Goal: Task Accomplishment & Management: Use online tool/utility

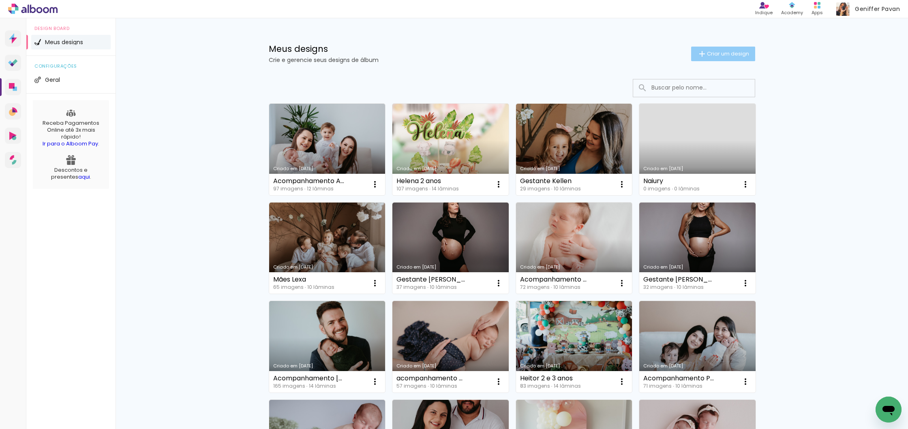
click at [728, 47] on paper-button "Criar um design" at bounding box center [723, 54] width 64 height 15
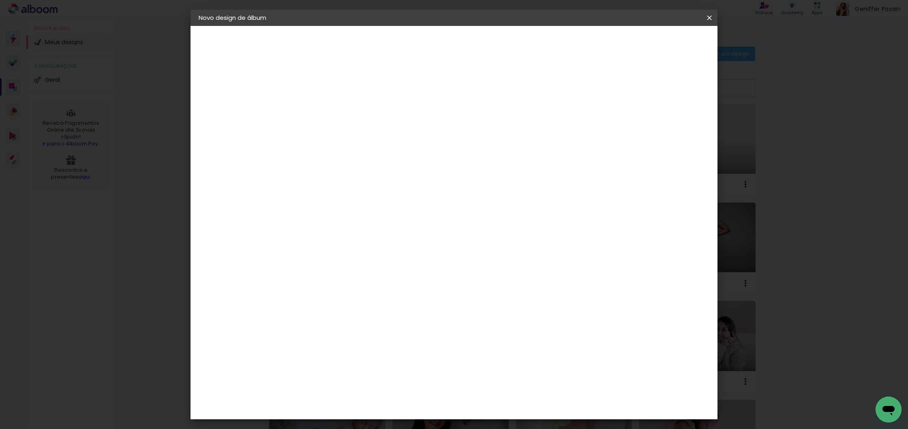
click at [331, 103] on input at bounding box center [331, 109] width 0 height 13
type input "[PERSON_NAME] gestante"
type paper-input "[PERSON_NAME] gestante"
click at [0, 0] on slot "Avançar" at bounding box center [0, 0] width 0 height 0
click at [0, 0] on slot "Tamanho Livre" at bounding box center [0, 0] width 0 height 0
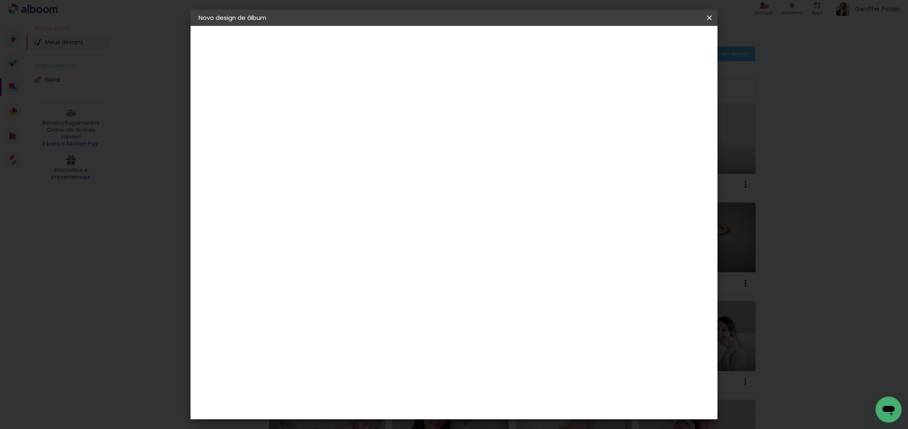
click at [0, 0] on slot "Avançar" at bounding box center [0, 0] width 0 height 0
click at [308, 229] on input "30" at bounding box center [305, 232] width 21 height 12
type input "25"
type paper-input "25"
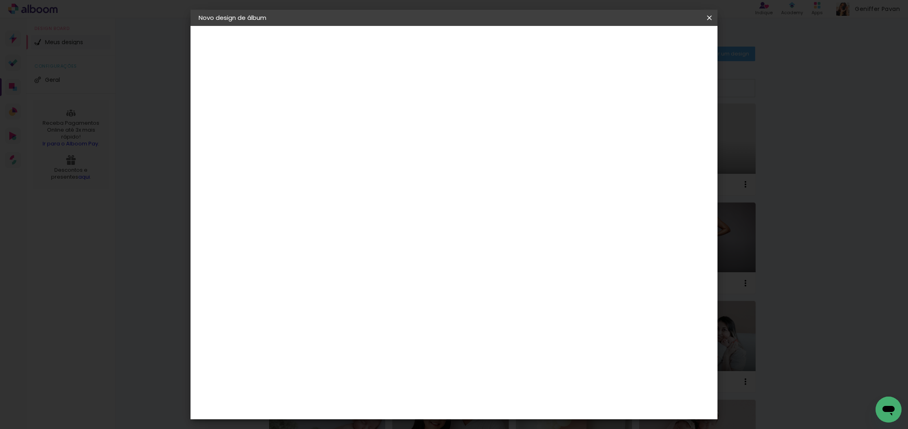
click at [504, 314] on input "60" at bounding box center [501, 314] width 21 height 12
type input "50"
type paper-input "50"
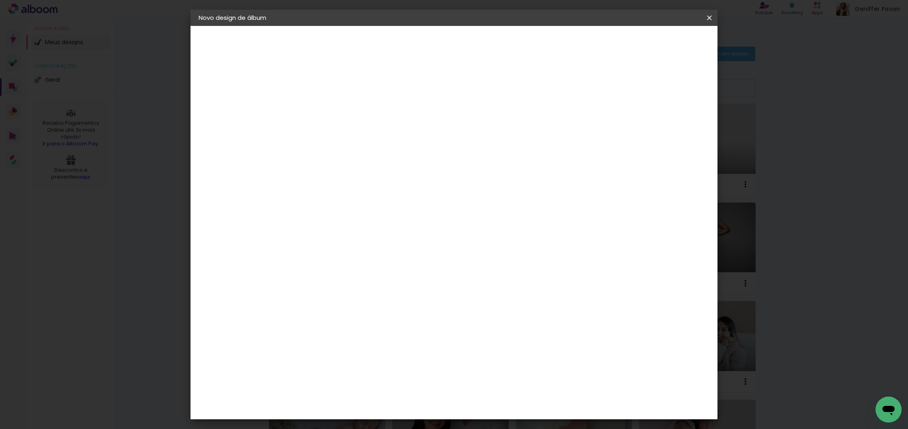
click at [665, 42] on span "Iniciar design" at bounding box center [646, 43] width 37 height 6
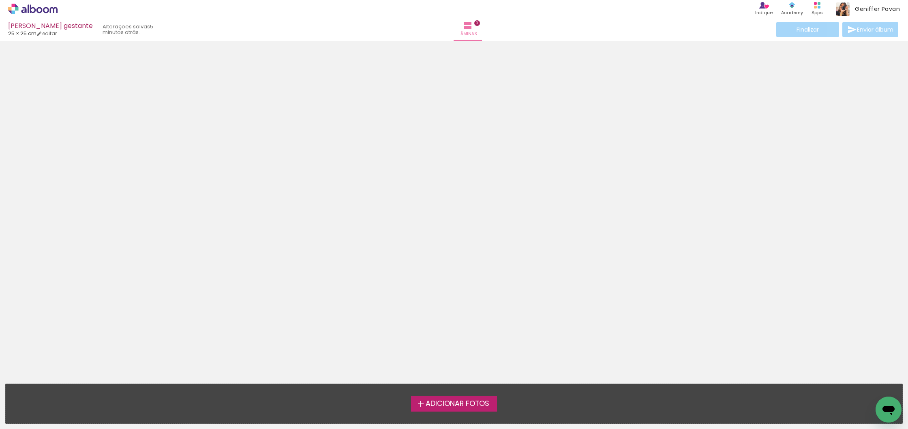
click at [465, 400] on span "Adicionar Fotos" at bounding box center [457, 403] width 64 height 7
click at [0, 0] on input "file" at bounding box center [0, 0] width 0 height 0
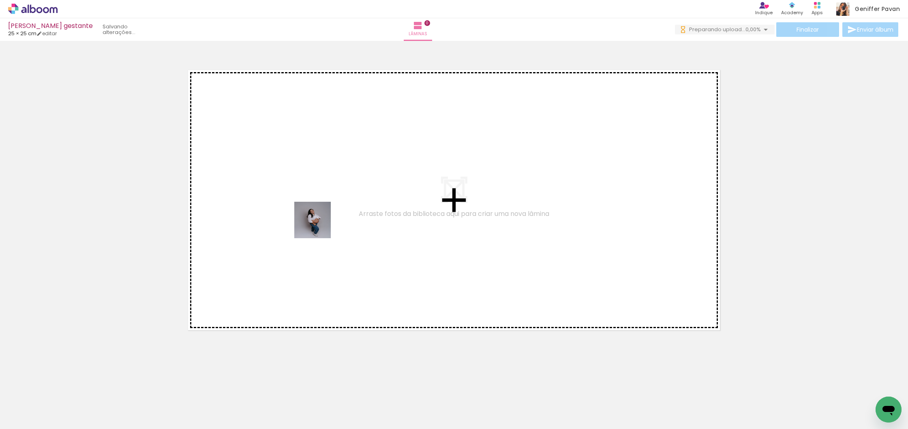
drag, startPoint x: 87, startPoint y: 395, endPoint x: 323, endPoint y: 225, distance: 290.6
click at [323, 225] on quentale-workspace at bounding box center [454, 214] width 908 height 429
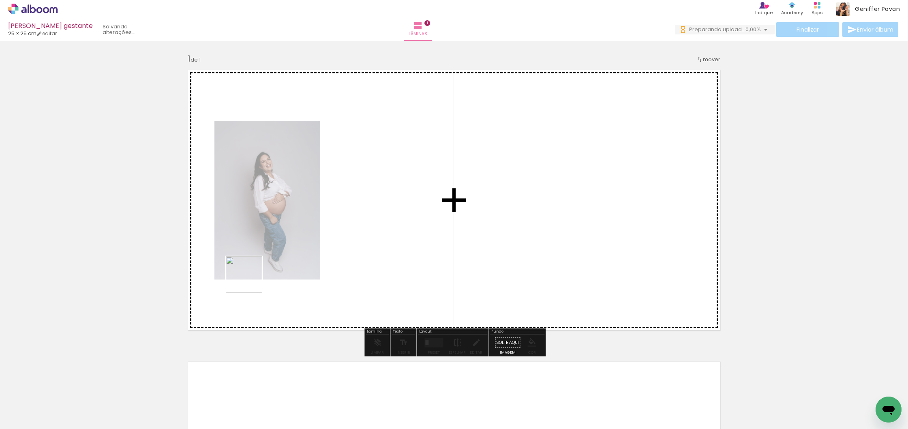
drag, startPoint x: 122, startPoint y: 402, endPoint x: 265, endPoint y: 273, distance: 192.2
click at [265, 273] on quentale-workspace at bounding box center [454, 214] width 908 height 429
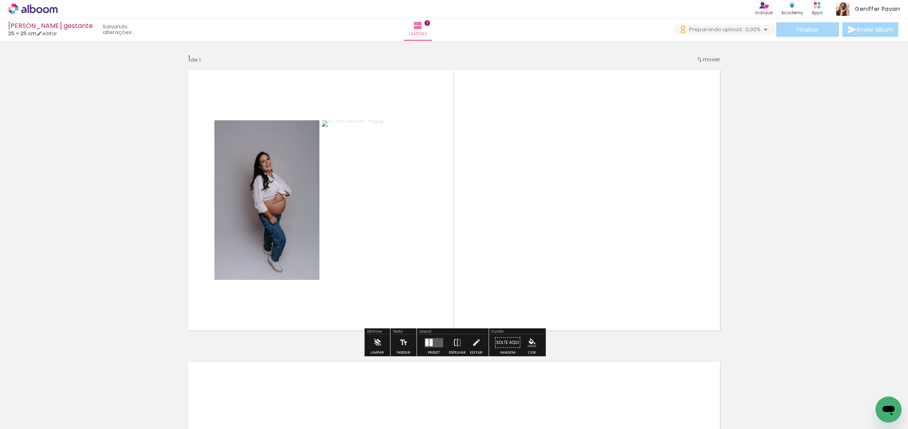
drag, startPoint x: 305, startPoint y: 404, endPoint x: 360, endPoint y: 293, distance: 124.7
click at [360, 293] on quentale-workspace at bounding box center [454, 214] width 908 height 429
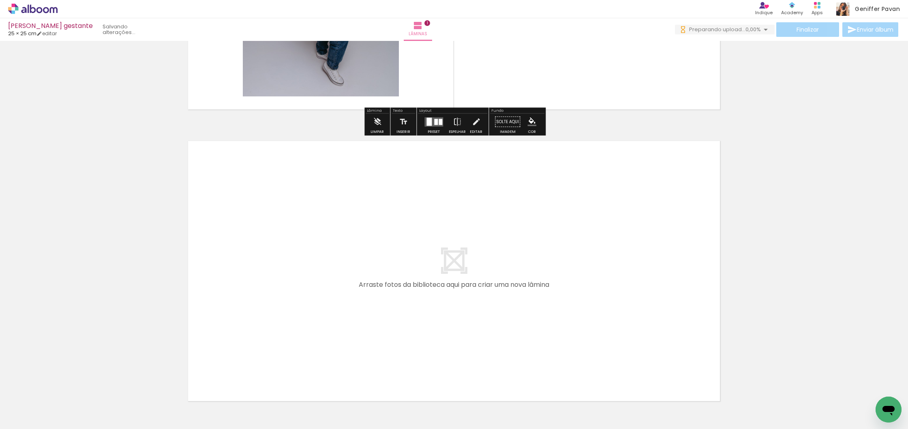
scroll to position [224, 0]
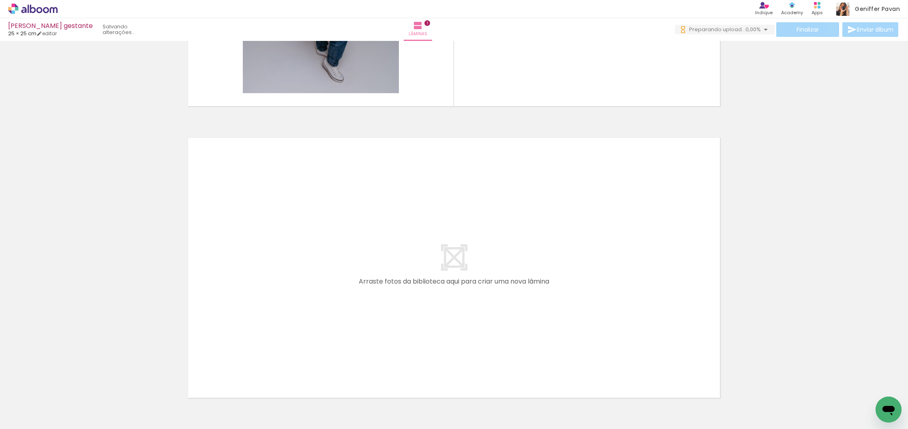
click at [31, 403] on input "Todas as fotos" at bounding box center [22, 404] width 31 height 7
click at [0, 0] on slot "Não utilizadas" at bounding box center [0, 0] width 0 height 0
type input "Não utilizadas"
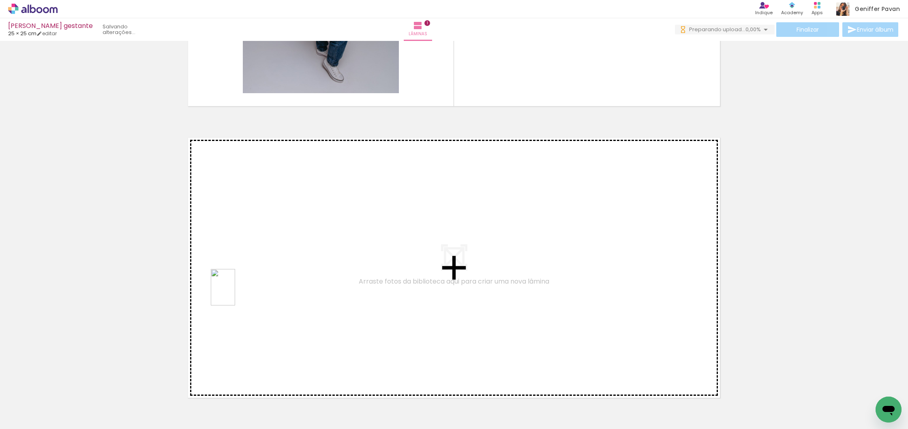
drag, startPoint x: 79, startPoint y: 399, endPoint x: 235, endPoint y: 293, distance: 189.4
click at [235, 293] on quentale-workspace at bounding box center [454, 214] width 908 height 429
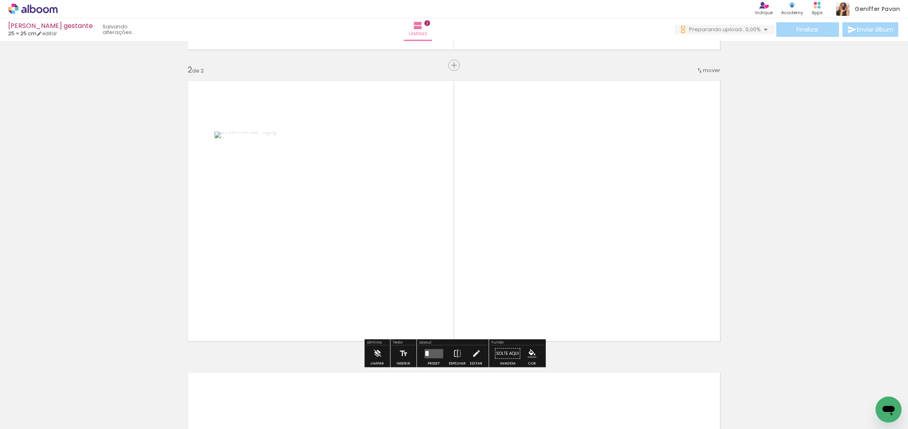
scroll to position [282, 0]
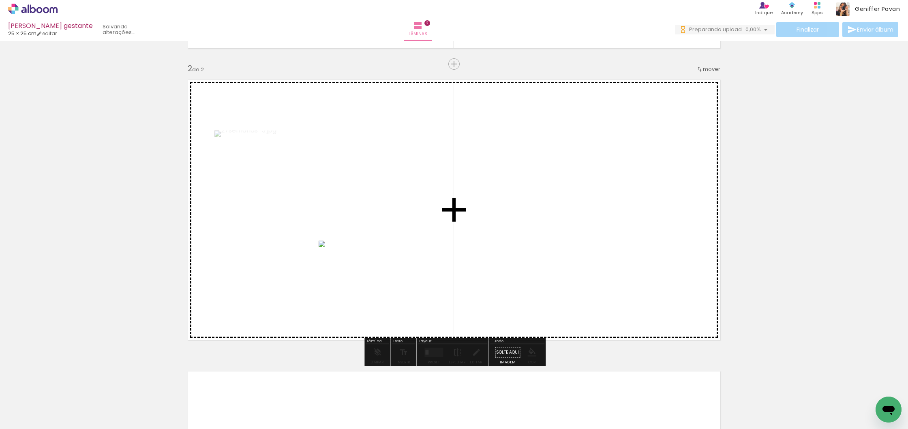
drag, startPoint x: 81, startPoint y: 399, endPoint x: 342, endPoint y: 264, distance: 293.8
click at [342, 264] on quentale-workspace at bounding box center [454, 214] width 908 height 429
drag, startPoint x: 84, startPoint y: 401, endPoint x: 354, endPoint y: 289, distance: 292.3
click at [354, 289] on quentale-workspace at bounding box center [454, 214] width 908 height 429
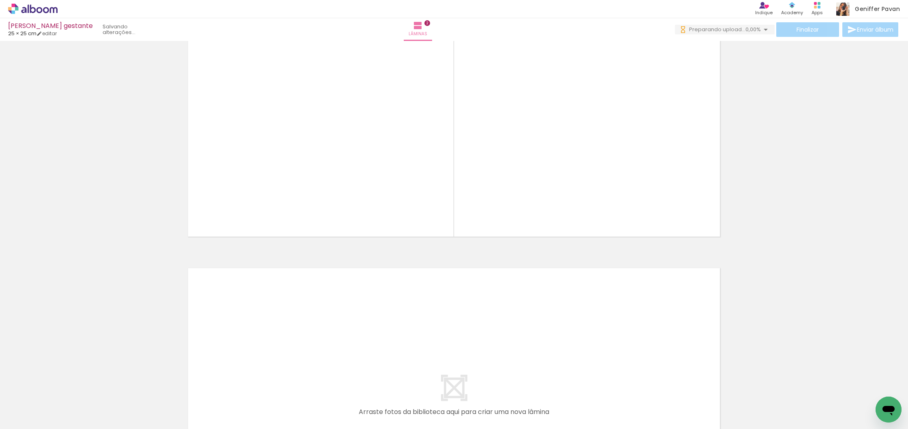
scroll to position [389, 0]
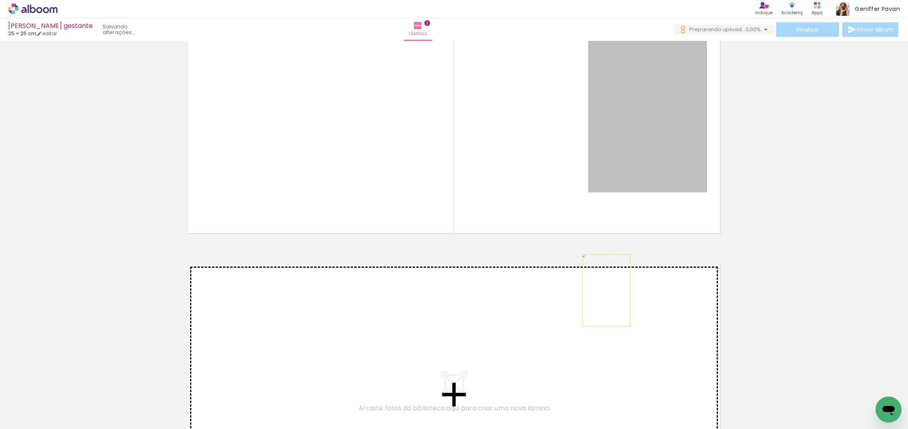
drag, startPoint x: 645, startPoint y: 174, endPoint x: 606, endPoint y: 291, distance: 122.9
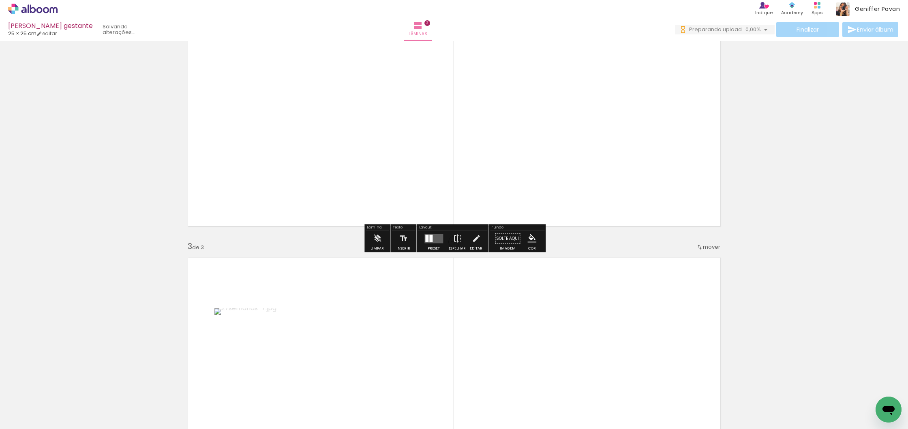
scroll to position [234, 0]
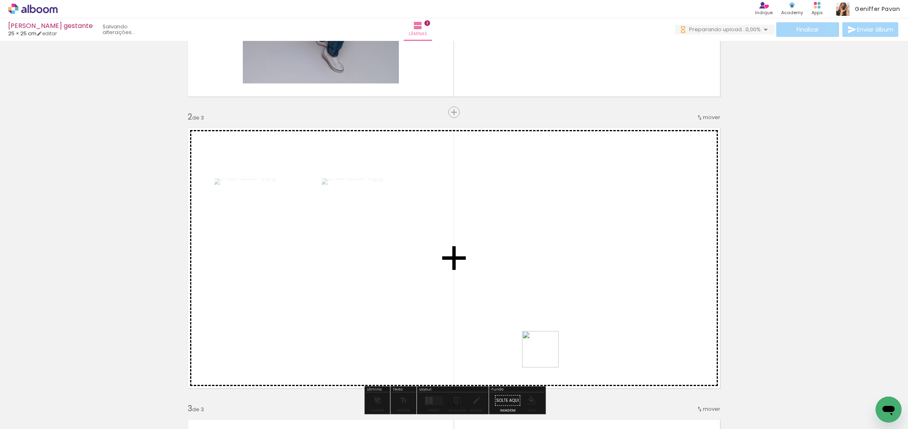
drag, startPoint x: 518, startPoint y: 399, endPoint x: 562, endPoint y: 333, distance: 79.1
click at [562, 333] on quentale-workspace at bounding box center [454, 214] width 908 height 429
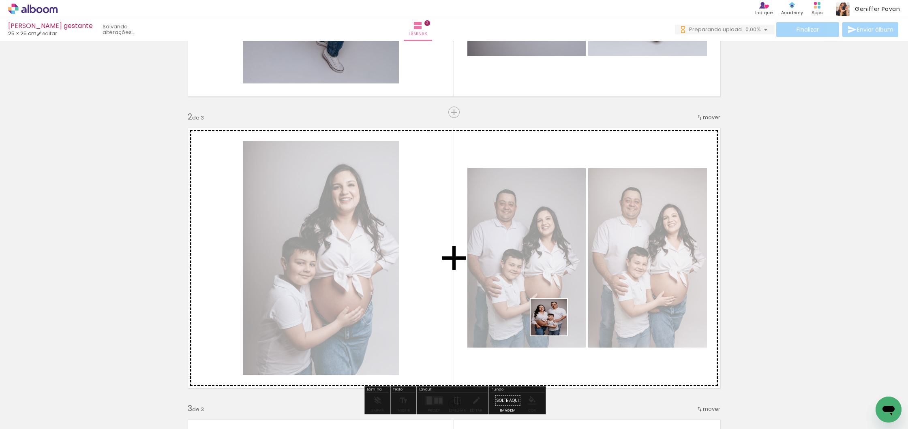
drag, startPoint x: 552, startPoint y: 404, endPoint x: 555, endPoint y: 323, distance: 81.9
click at [555, 323] on quentale-workspace at bounding box center [454, 214] width 908 height 429
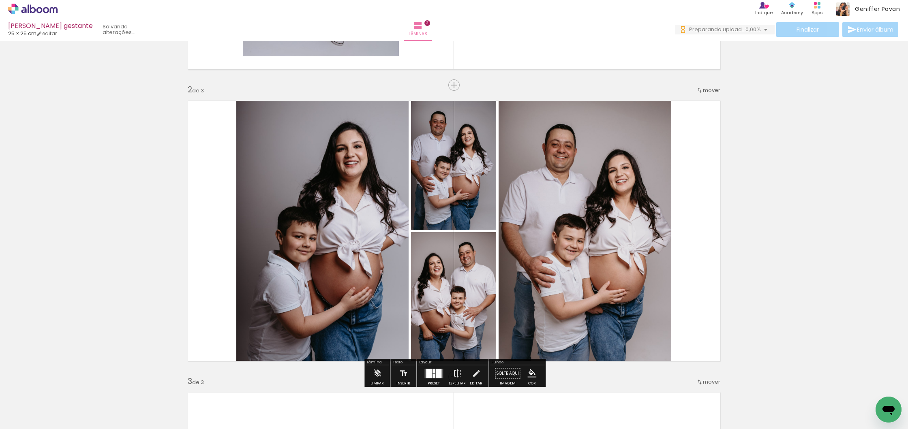
scroll to position [272, 0]
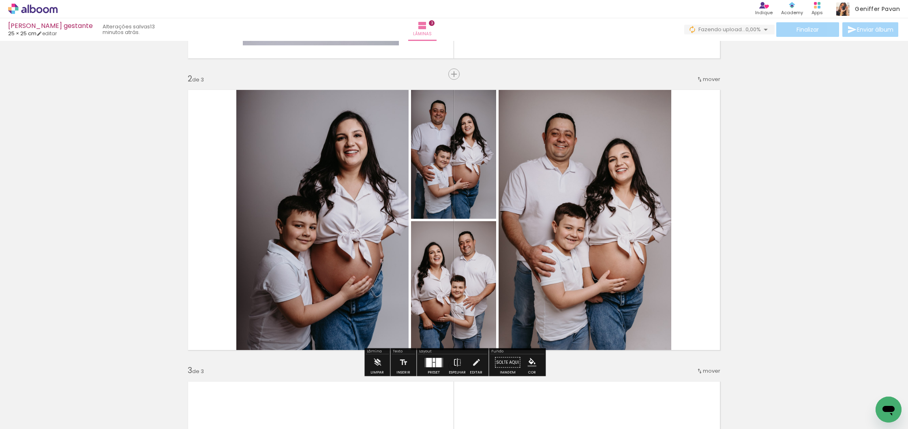
click at [436, 361] on div at bounding box center [439, 362] width 6 height 9
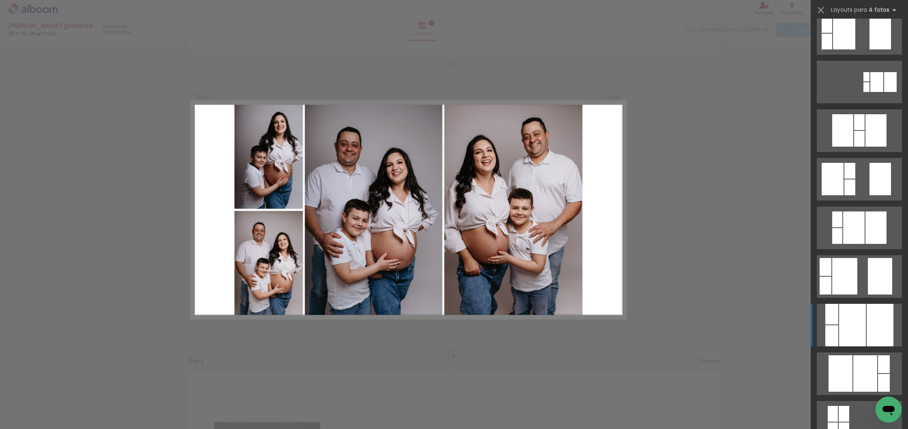
scroll to position [112, 0]
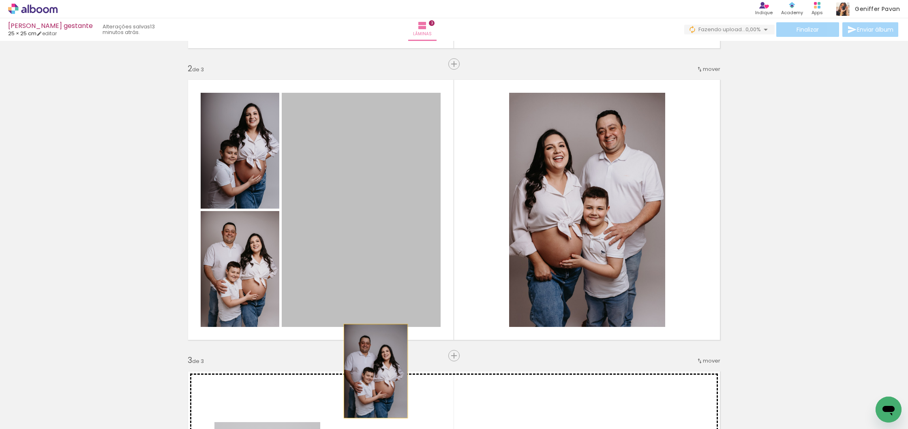
drag, startPoint x: 397, startPoint y: 263, endPoint x: 376, endPoint y: 372, distance: 111.6
click at [376, 372] on div "Inserir lâmina 1 de 3 Inserir lâmina 2 de 3 Inserir lâmina 3 de 3" at bounding box center [454, 345] width 908 height 1167
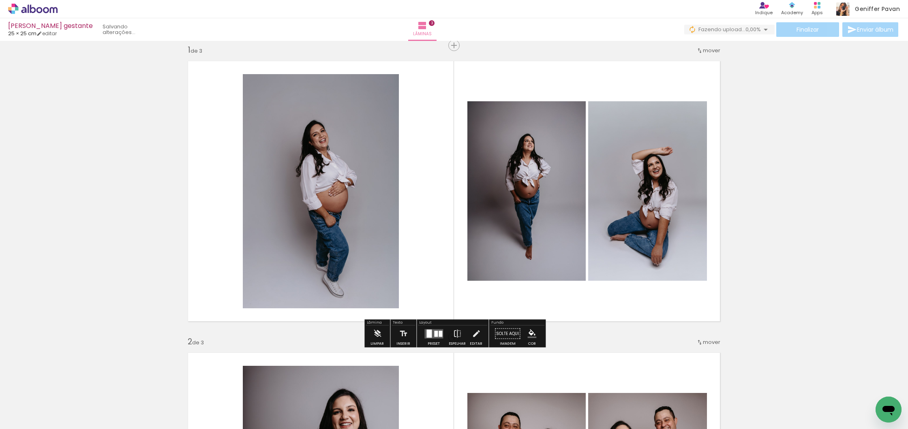
scroll to position [9, 0]
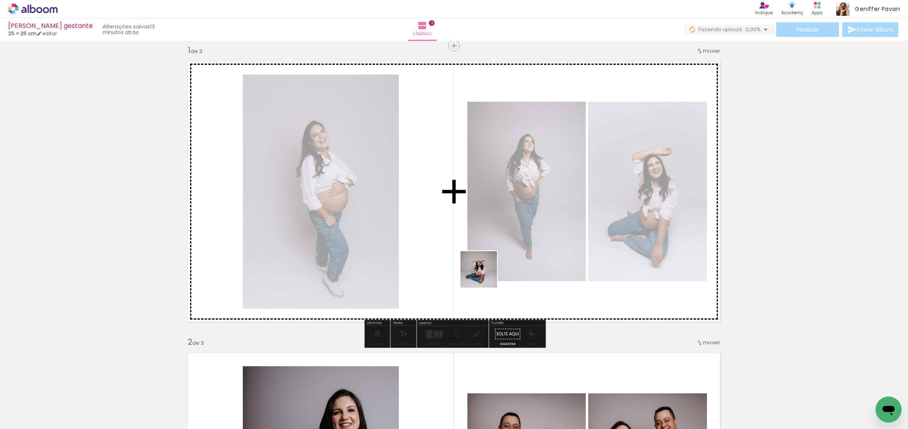
drag, startPoint x: 347, startPoint y: 397, endPoint x: 509, endPoint y: 254, distance: 216.1
click at [509, 254] on quentale-workspace at bounding box center [454, 214] width 908 height 429
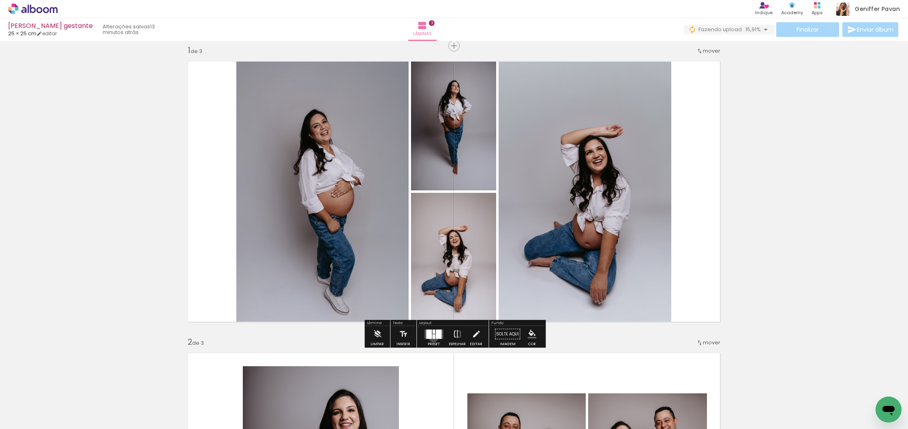
click at [432, 338] on div at bounding box center [433, 336] width 2 height 4
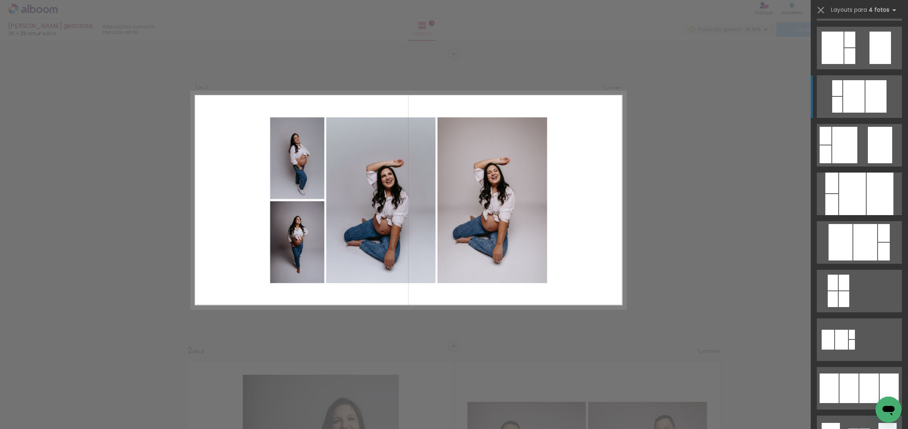
scroll to position [359, 0]
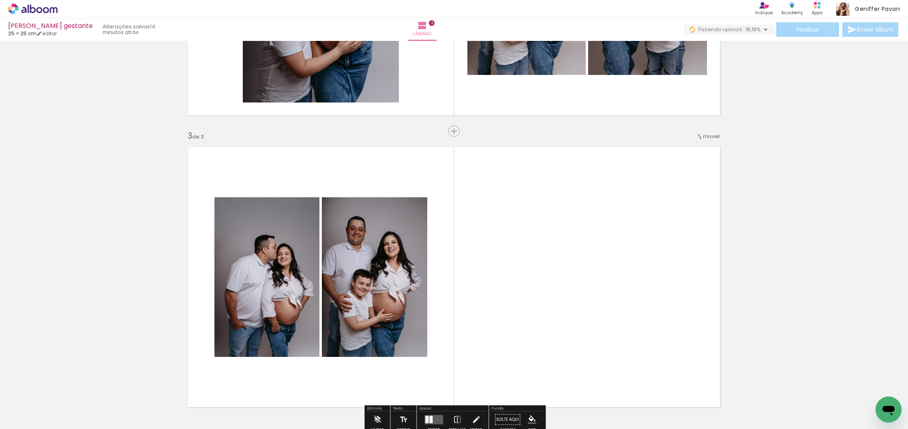
scroll to position [521, 0]
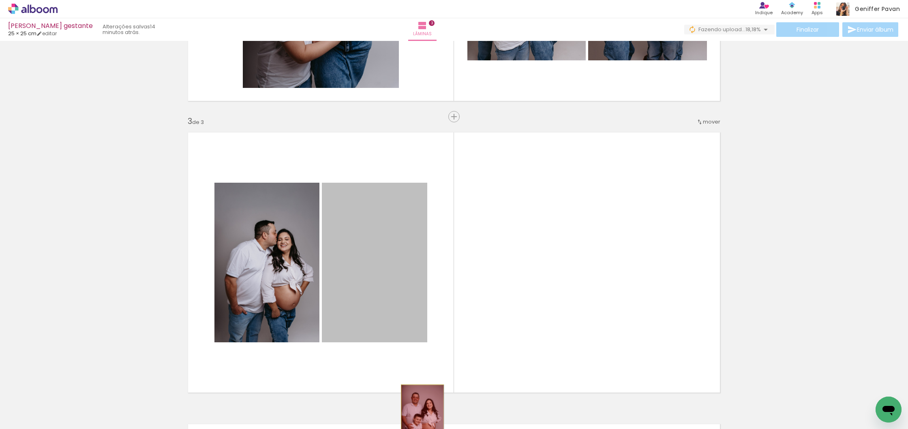
drag, startPoint x: 374, startPoint y: 239, endPoint x: 422, endPoint y: 417, distance: 184.6
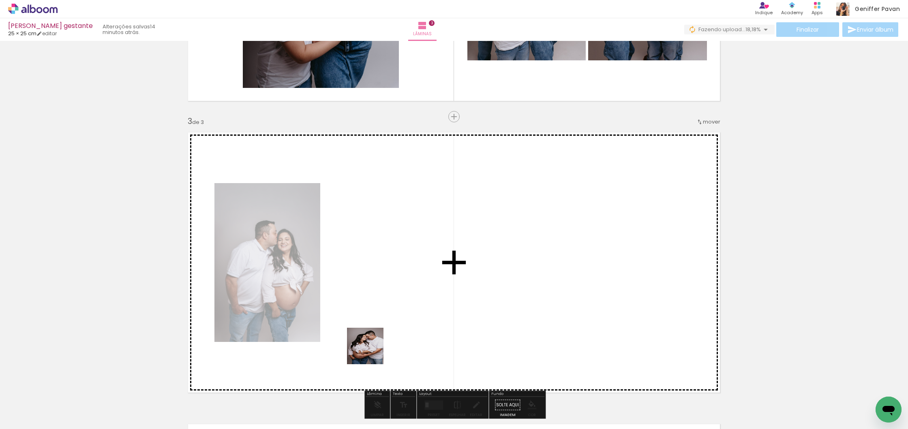
drag, startPoint x: 371, startPoint y: 352, endPoint x: 415, endPoint y: 299, distance: 68.5
click at [415, 299] on quentale-workspace at bounding box center [454, 214] width 908 height 429
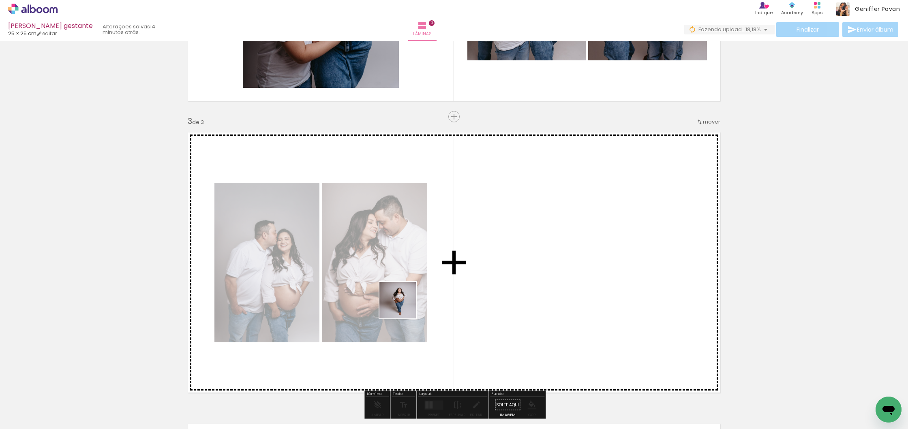
drag, startPoint x: 297, startPoint y: 403, endPoint x: 404, endPoint y: 306, distance: 144.9
click at [404, 306] on quentale-workspace at bounding box center [454, 214] width 908 height 429
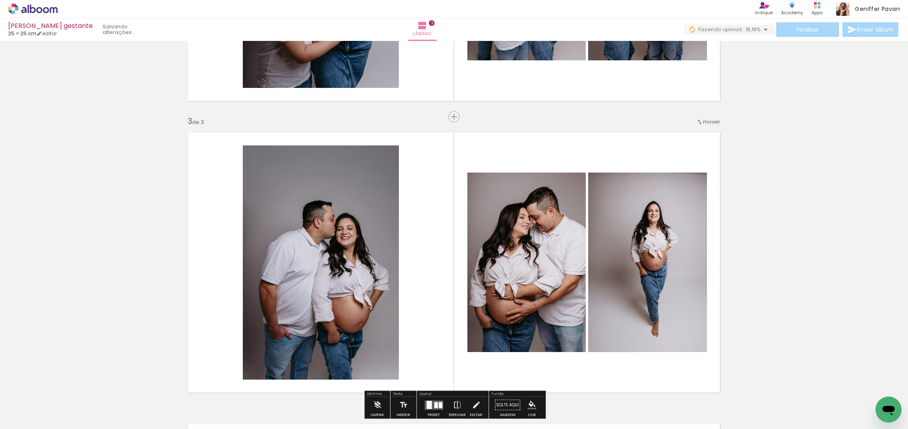
scroll to position [530, 0]
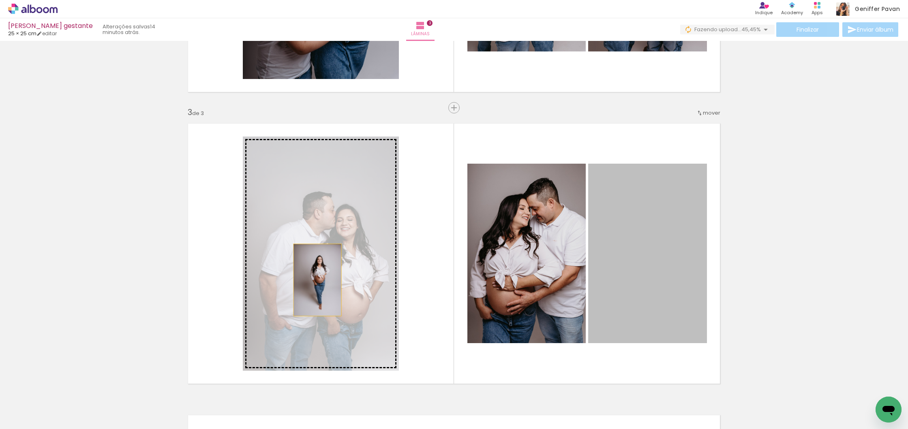
drag, startPoint x: 672, startPoint y: 271, endPoint x: 317, endPoint y: 280, distance: 355.1
click at [0, 0] on slot at bounding box center [0, 0] width 0 height 0
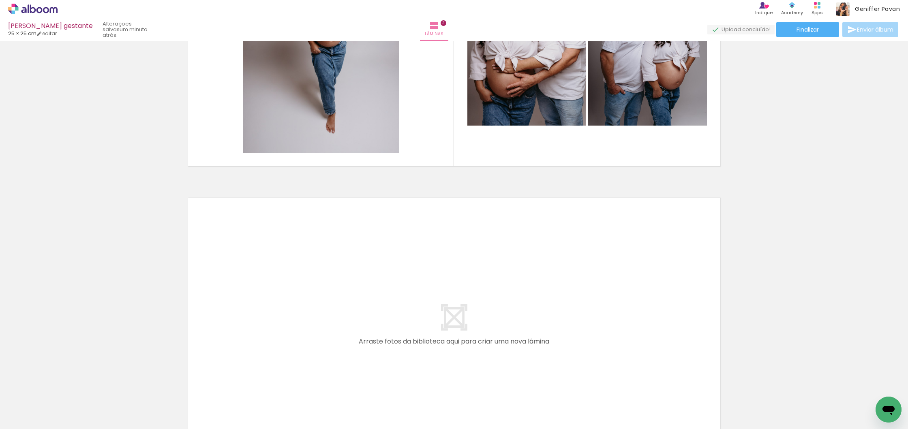
scroll to position [753, 0]
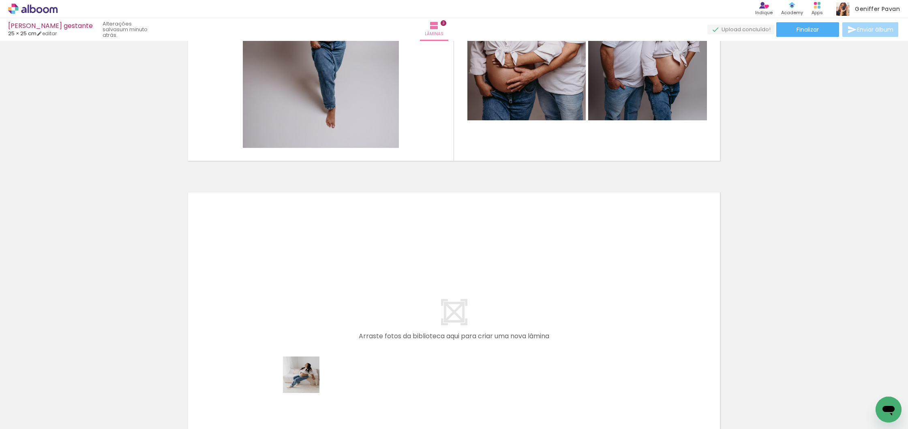
drag, startPoint x: 306, startPoint y: 395, endPoint x: 325, endPoint y: 310, distance: 87.0
click at [325, 310] on quentale-workspace at bounding box center [454, 214] width 908 height 429
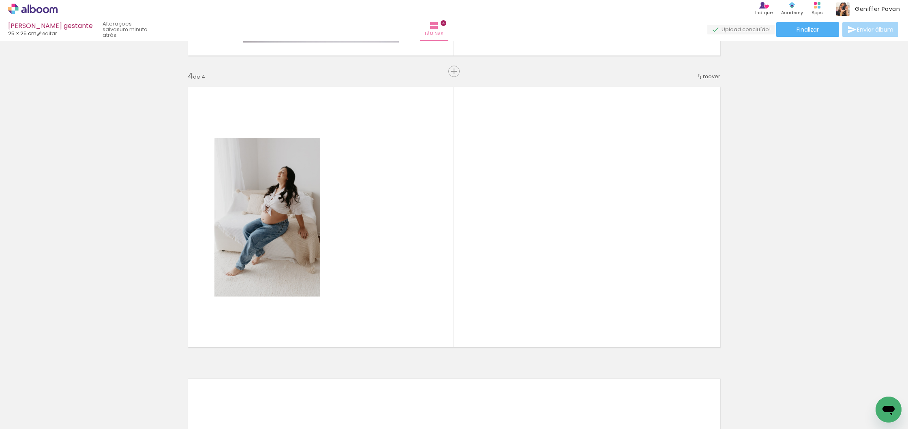
scroll to position [865, 0]
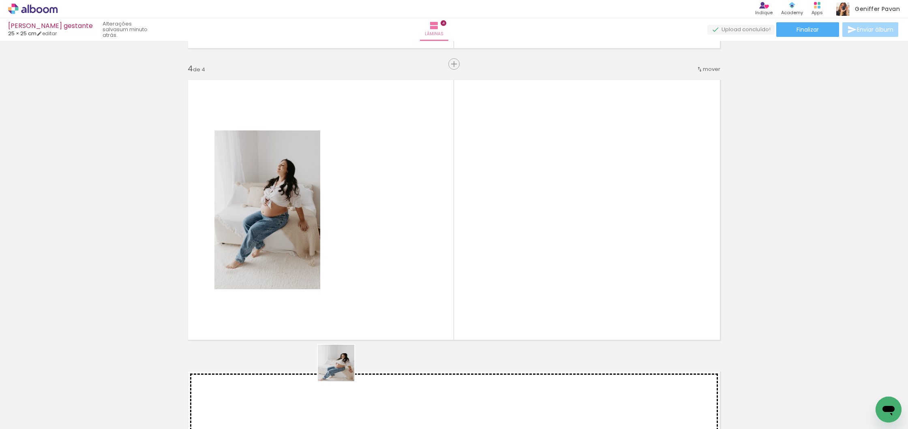
drag, startPoint x: 342, startPoint y: 369, endPoint x: 344, endPoint y: 308, distance: 61.2
click at [344, 308] on quentale-workspace at bounding box center [454, 214] width 908 height 429
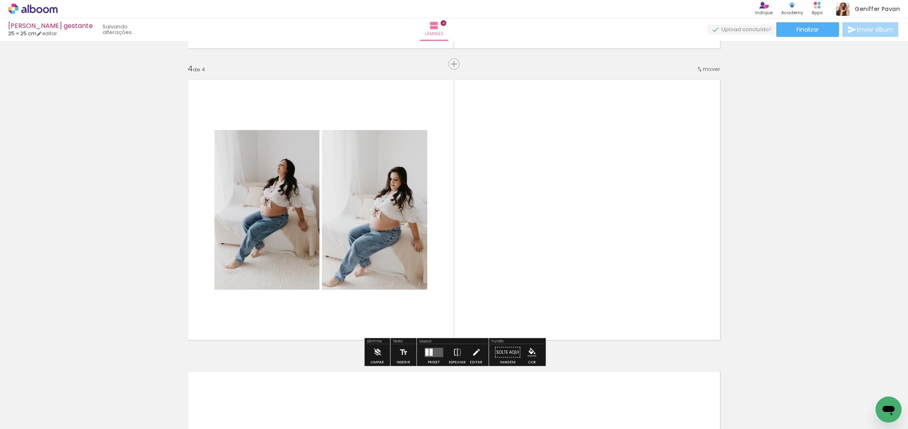
scroll to position [0, 605]
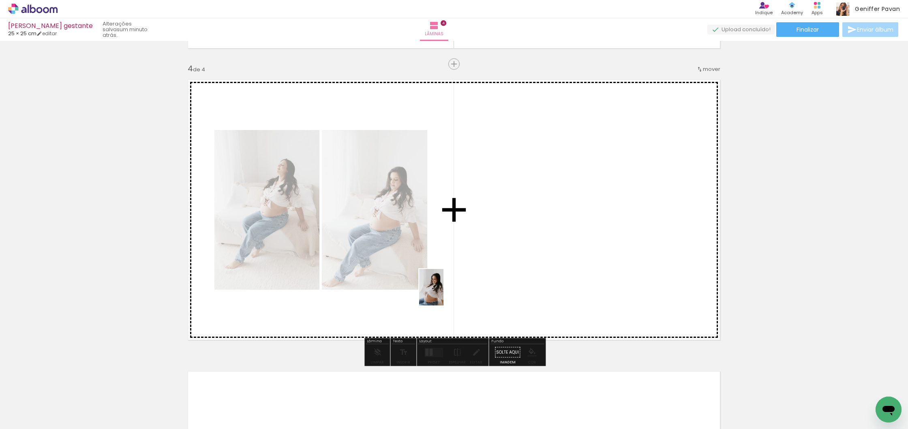
drag, startPoint x: 387, startPoint y: 407, endPoint x: 443, endPoint y: 293, distance: 126.8
click at [443, 293] on quentale-workspace at bounding box center [454, 214] width 908 height 429
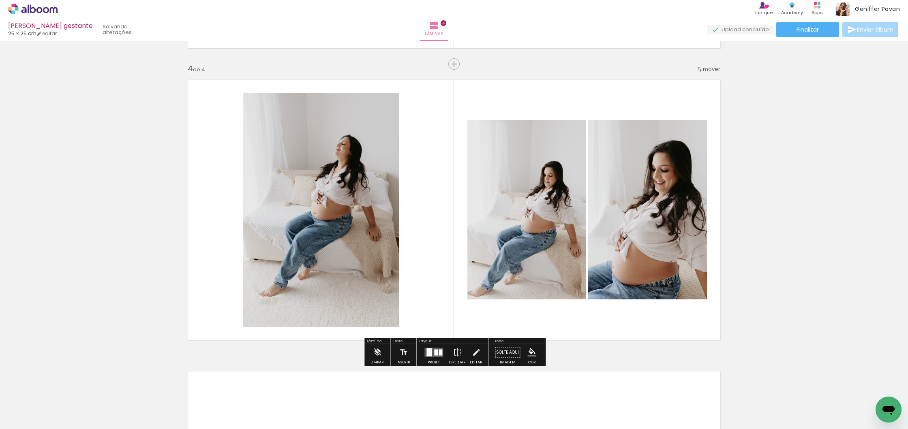
scroll to position [0, 560]
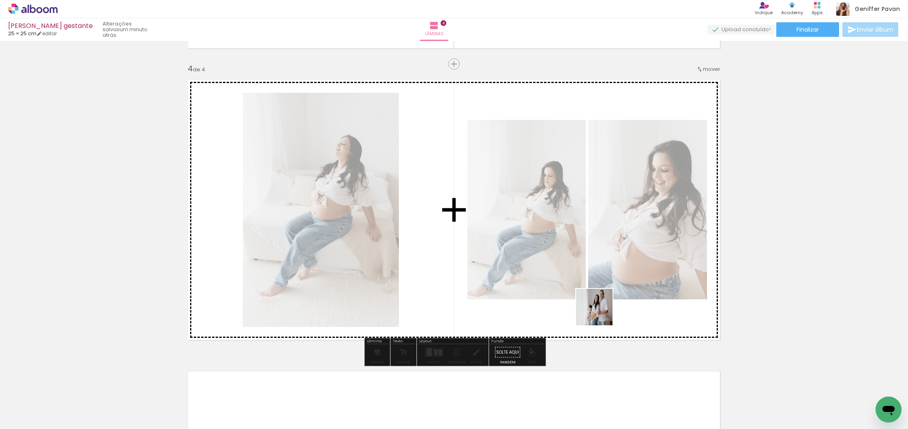
drag, startPoint x: 566, startPoint y: 412, endPoint x: 621, endPoint y: 263, distance: 159.2
click at [621, 263] on quentale-workspace at bounding box center [454, 214] width 908 height 429
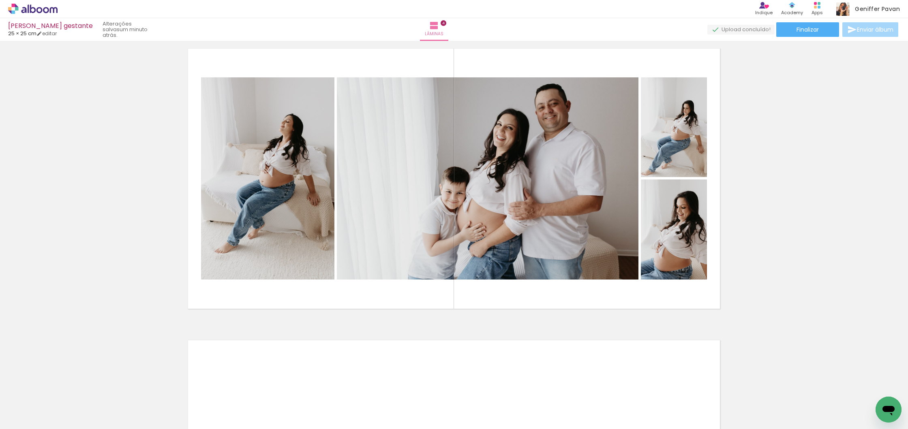
scroll to position [900, 0]
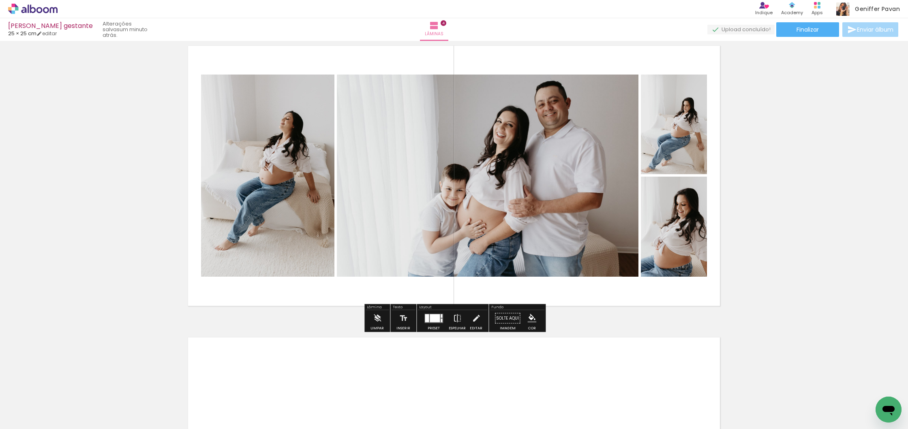
click at [427, 316] on div at bounding box center [427, 318] width 4 height 8
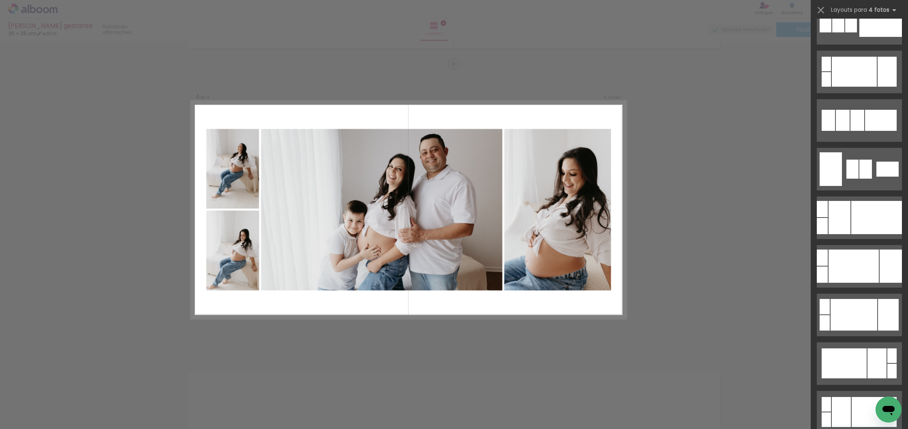
scroll to position [82, 0]
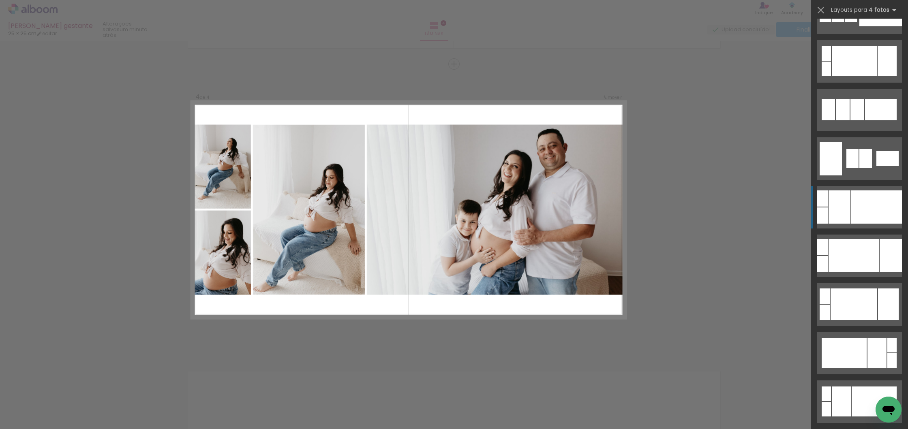
click at [875, 212] on div at bounding box center [876, 206] width 51 height 33
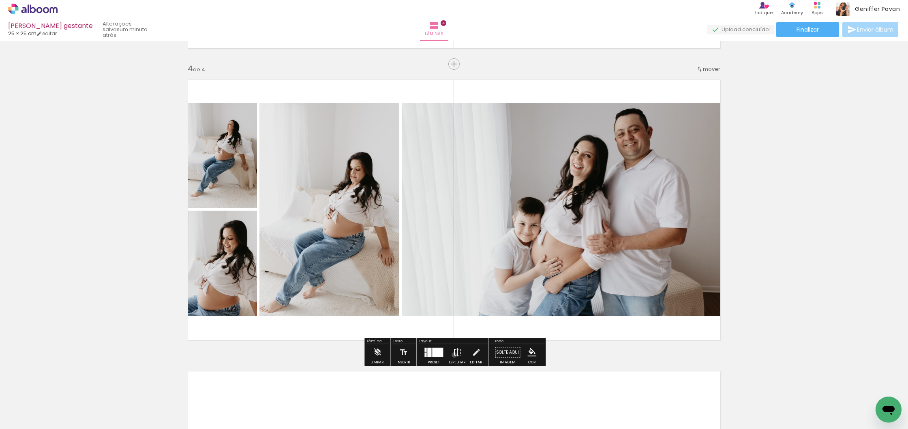
click at [453, 355] on iron-icon at bounding box center [457, 352] width 9 height 16
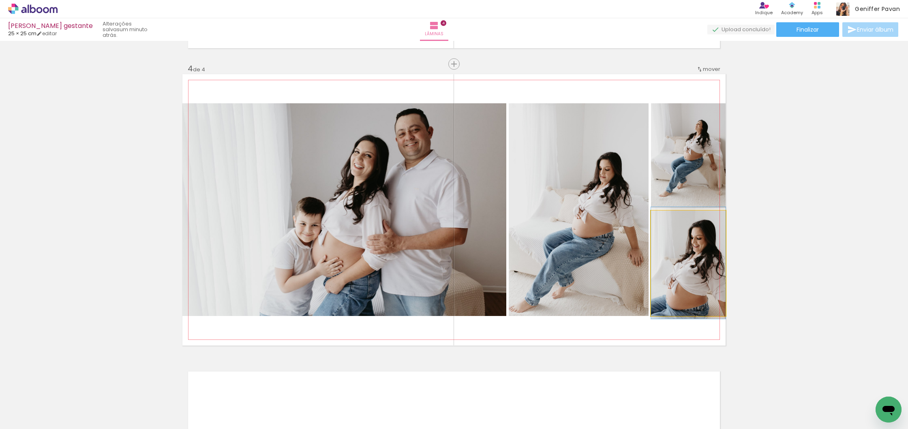
drag, startPoint x: 682, startPoint y: 252, endPoint x: 668, endPoint y: 252, distance: 14.2
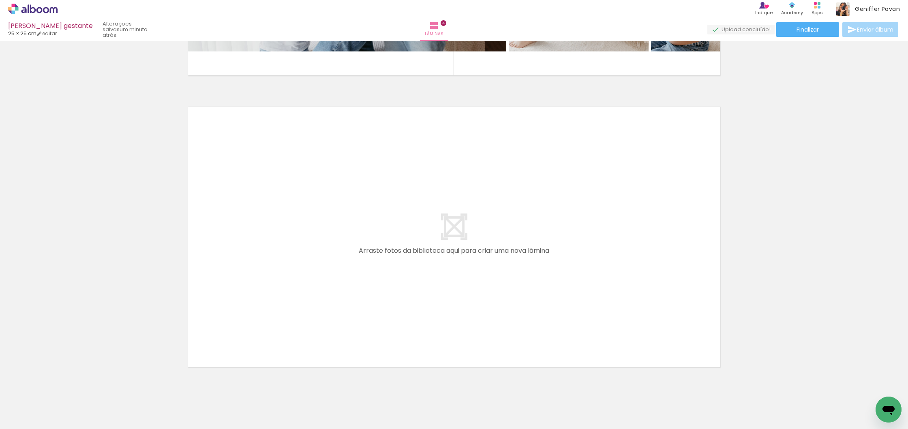
scroll to position [1134, 0]
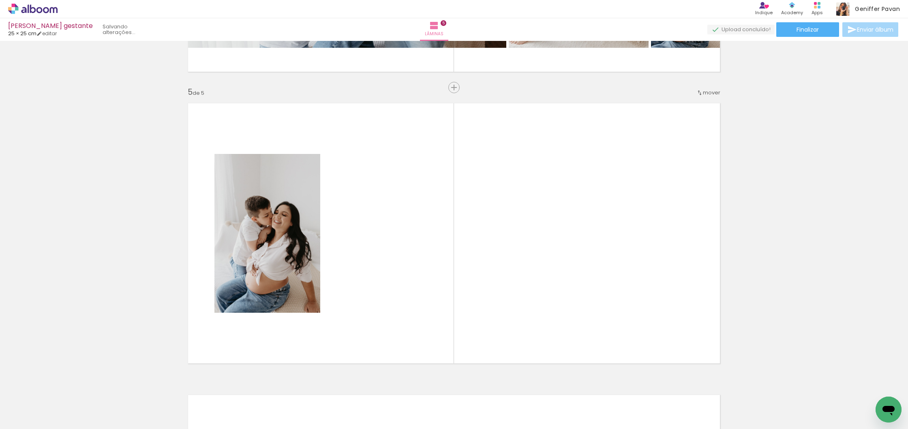
drag, startPoint x: 474, startPoint y: 405, endPoint x: 496, endPoint y: 310, distance: 97.3
click at [496, 310] on quentale-workspace at bounding box center [454, 214] width 908 height 429
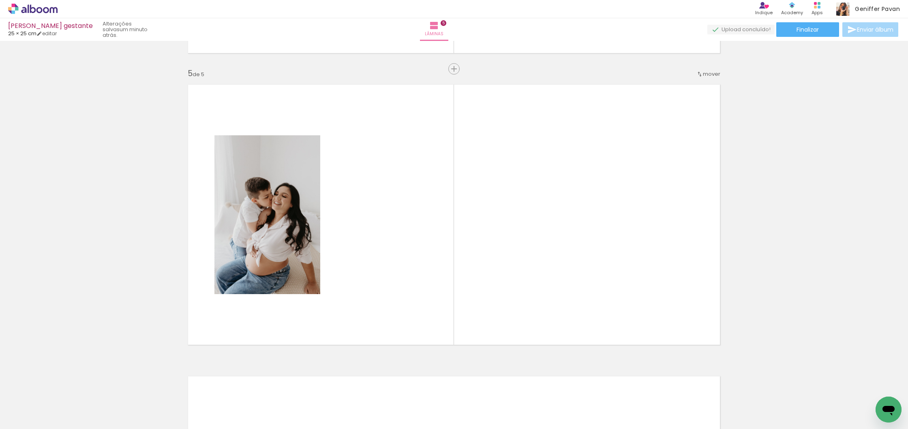
scroll to position [1157, 0]
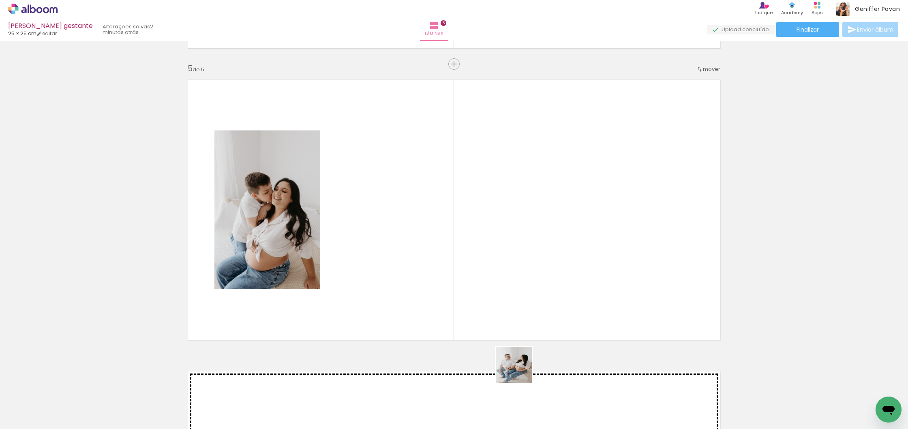
drag, startPoint x: 514, startPoint y: 400, endPoint x: 524, endPoint y: 308, distance: 92.9
click at [524, 308] on quentale-workspace at bounding box center [454, 214] width 908 height 429
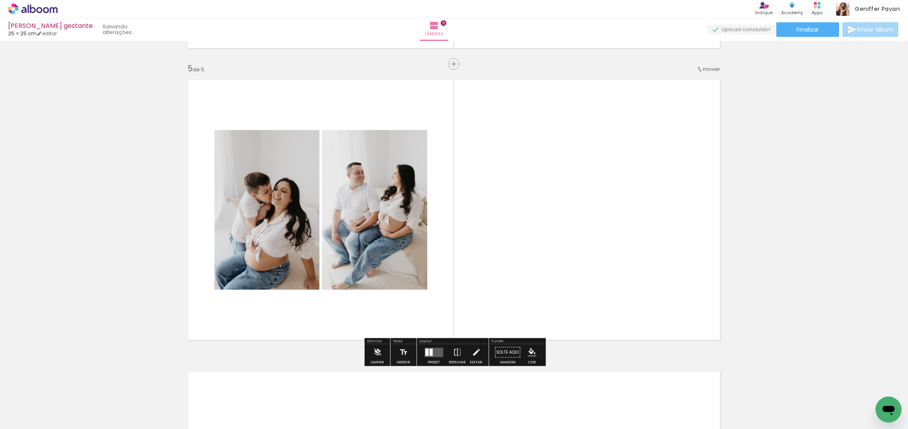
scroll to position [0, 424]
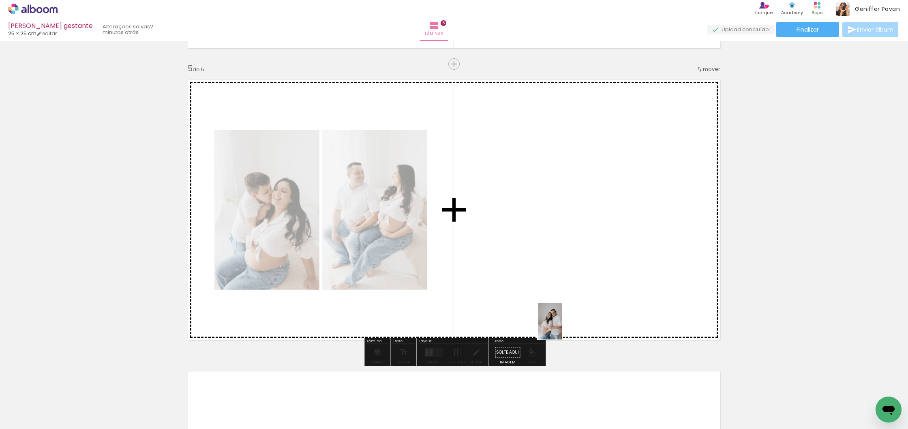
drag, startPoint x: 556, startPoint y: 400, endPoint x: 561, endPoint y: 315, distance: 85.2
click at [561, 315] on quentale-workspace at bounding box center [454, 214] width 908 height 429
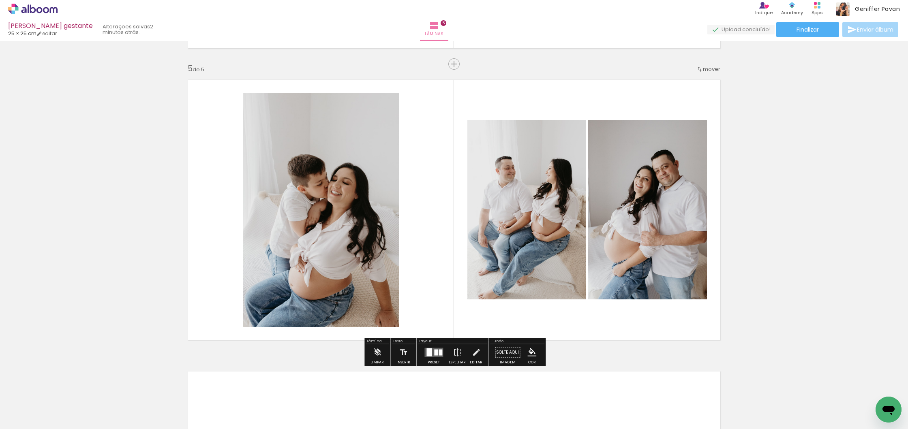
scroll to position [0, 0]
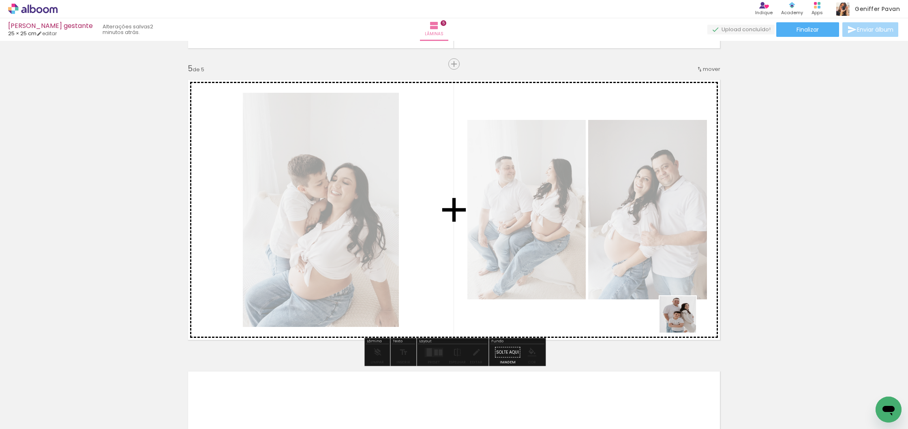
drag, startPoint x: 706, startPoint y: 380, endPoint x: 673, endPoint y: 292, distance: 94.0
click at [673, 292] on quentale-workspace at bounding box center [454, 214] width 908 height 429
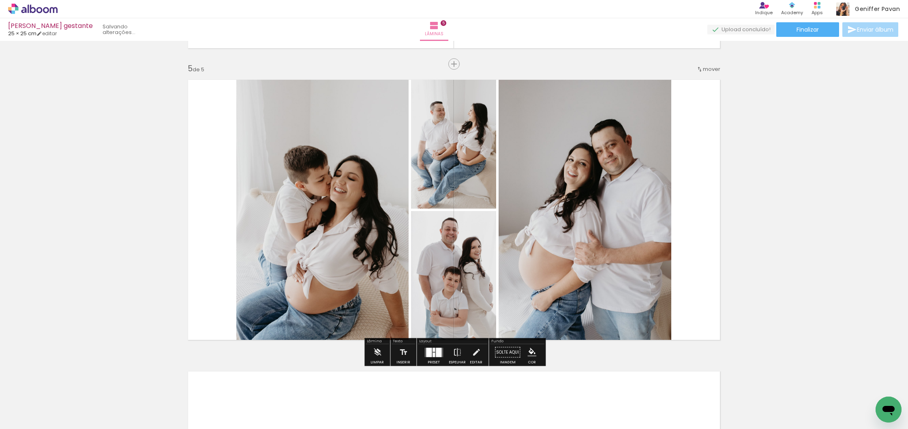
scroll to position [0, 333]
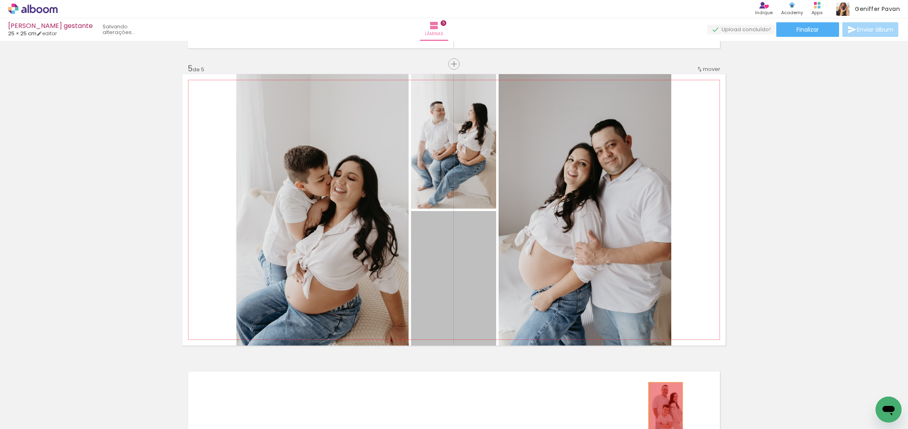
drag, startPoint x: 485, startPoint y: 292, endPoint x: 665, endPoint y: 409, distance: 215.6
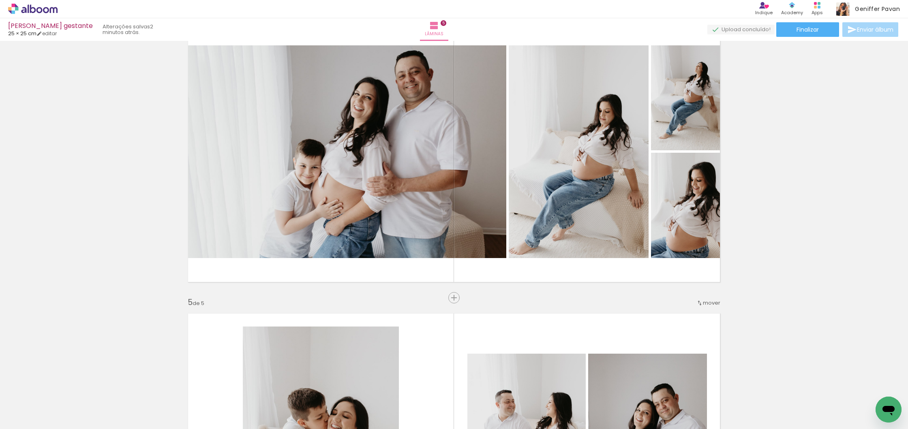
scroll to position [923, 0]
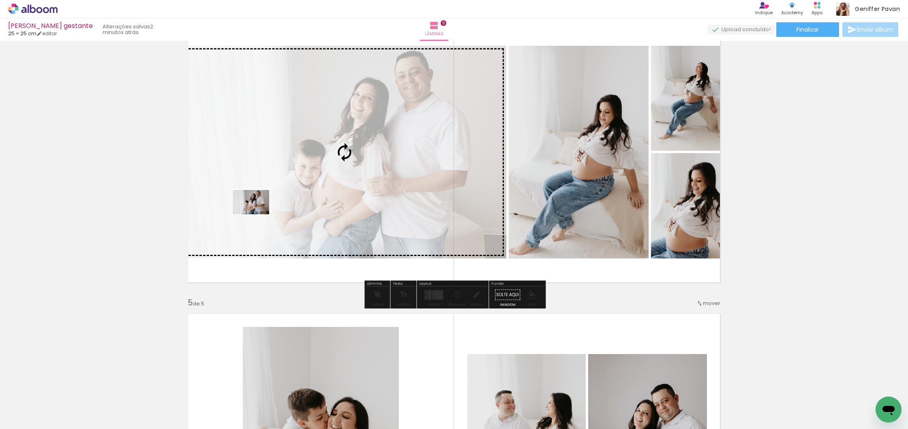
drag, startPoint x: 175, startPoint y: 406, endPoint x: 257, endPoint y: 214, distance: 207.9
click at [257, 214] on quentale-workspace at bounding box center [454, 214] width 908 height 429
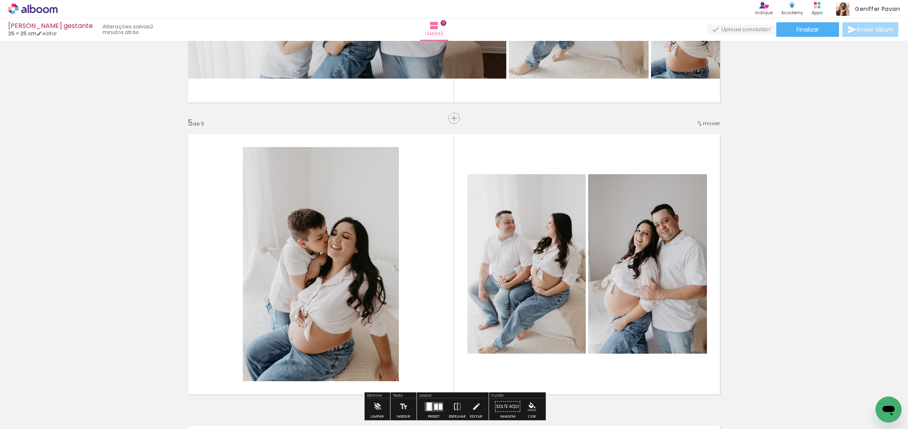
scroll to position [1110, 0]
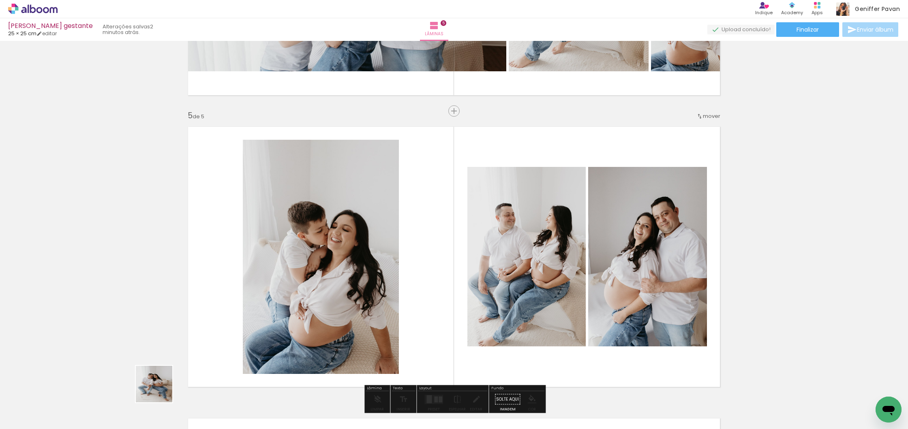
drag, startPoint x: 160, startPoint y: 390, endPoint x: 349, endPoint y: 305, distance: 207.5
click at [349, 305] on quentale-workspace at bounding box center [454, 214] width 908 height 429
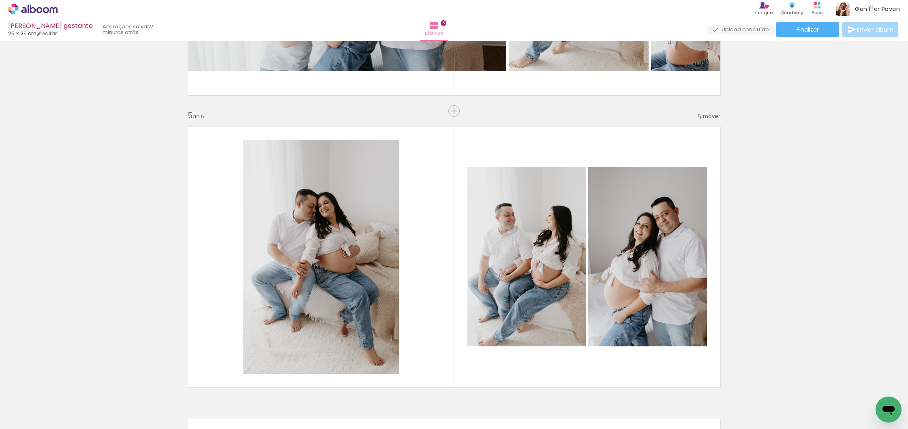
scroll to position [0, 333]
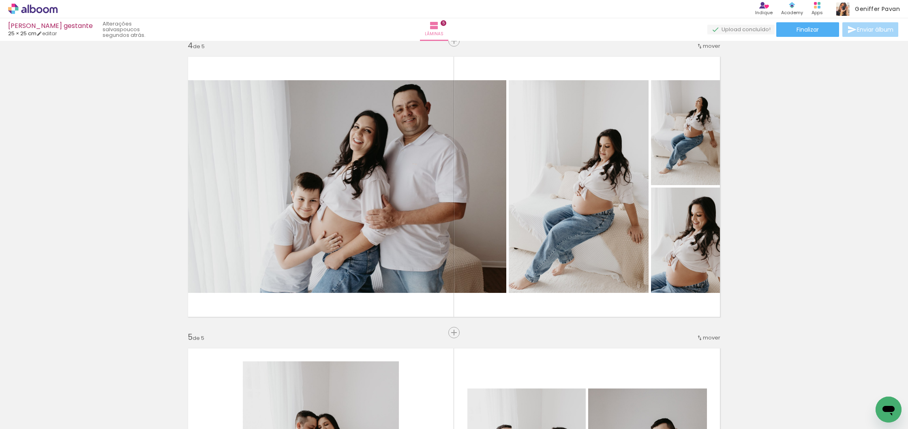
scroll to position [848, 0]
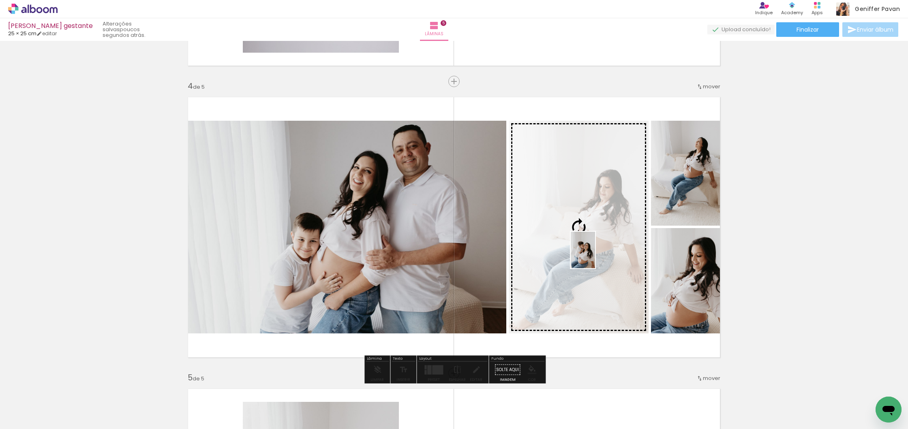
drag, startPoint x: 565, startPoint y: 400, endPoint x: 595, endPoint y: 256, distance: 146.5
click at [595, 256] on quentale-workspace at bounding box center [454, 214] width 908 height 429
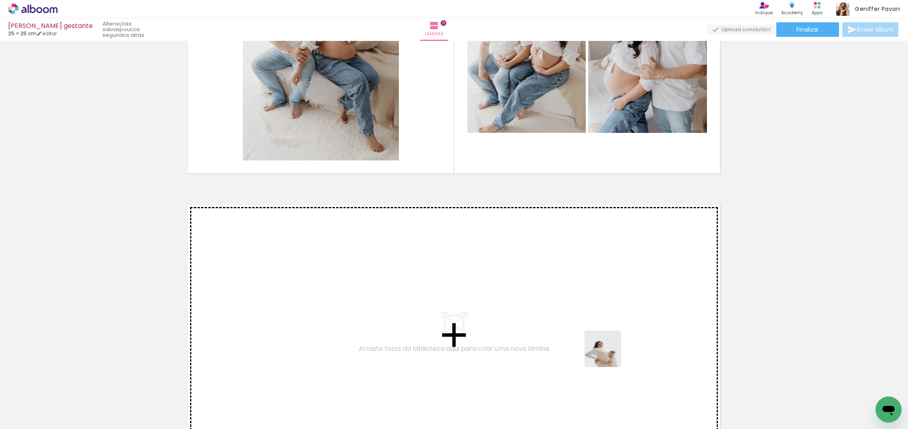
drag, startPoint x: 623, startPoint y: 399, endPoint x: 607, endPoint y: 348, distance: 53.6
click at [607, 348] on quentale-workspace at bounding box center [454, 214] width 908 height 429
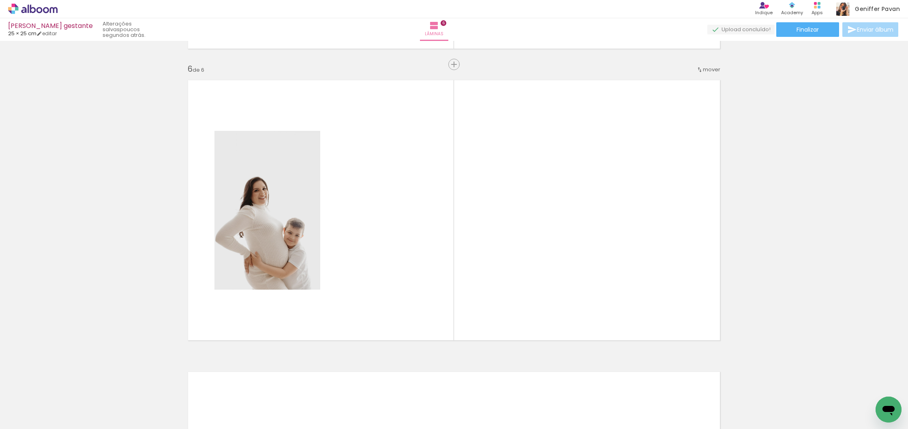
scroll to position [1449, 0]
drag, startPoint x: 660, startPoint y: 402, endPoint x: 627, endPoint y: 331, distance: 78.0
click at [627, 331] on quentale-workspace at bounding box center [454, 214] width 908 height 429
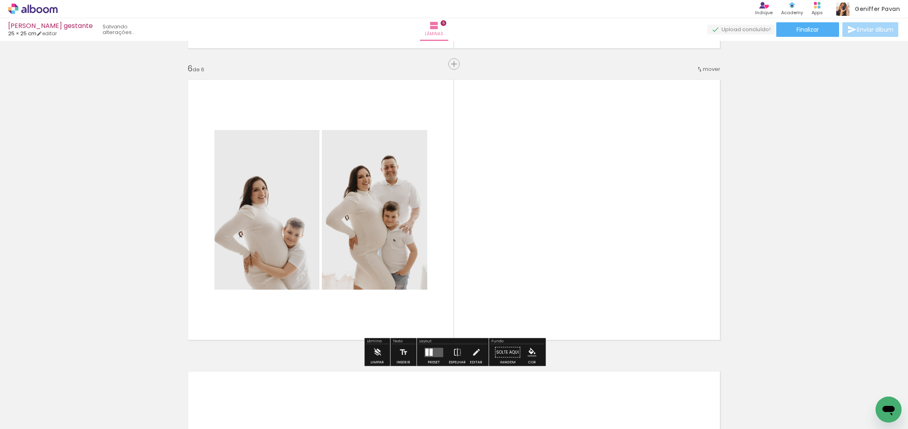
scroll to position [0, 152]
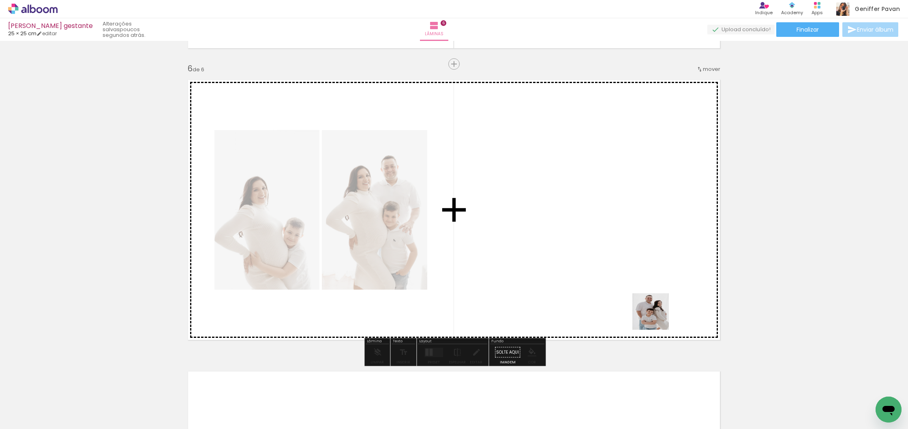
drag, startPoint x: 664, startPoint y: 325, endPoint x: 629, endPoint y: 300, distance: 43.1
click at [629, 300] on quentale-workspace at bounding box center [454, 214] width 908 height 429
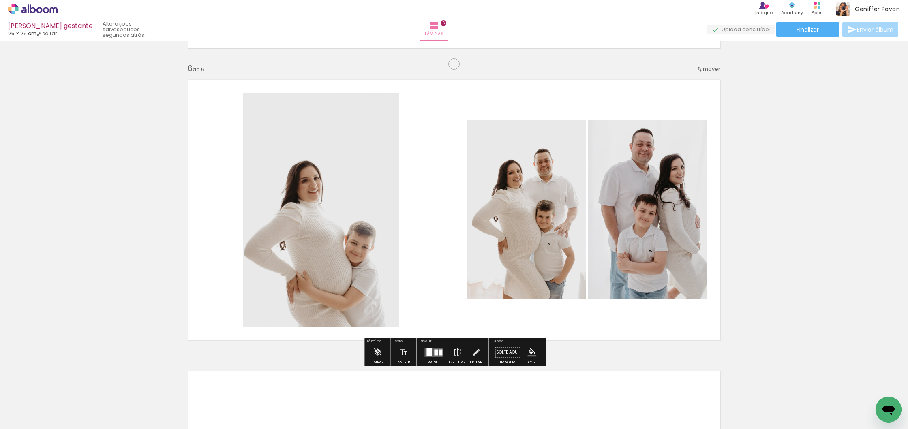
scroll to position [0, 26]
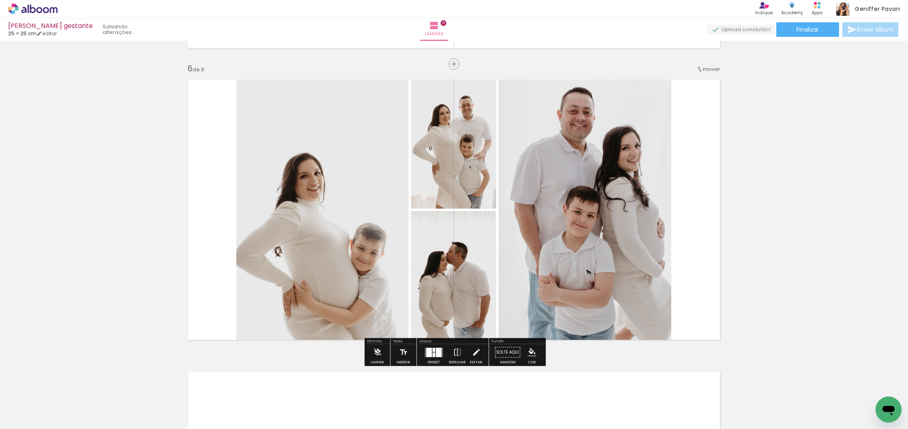
drag, startPoint x: 250, startPoint y: 402, endPoint x: 327, endPoint y: 290, distance: 136.3
click at [327, 290] on quentale-workspace at bounding box center [454, 214] width 908 height 429
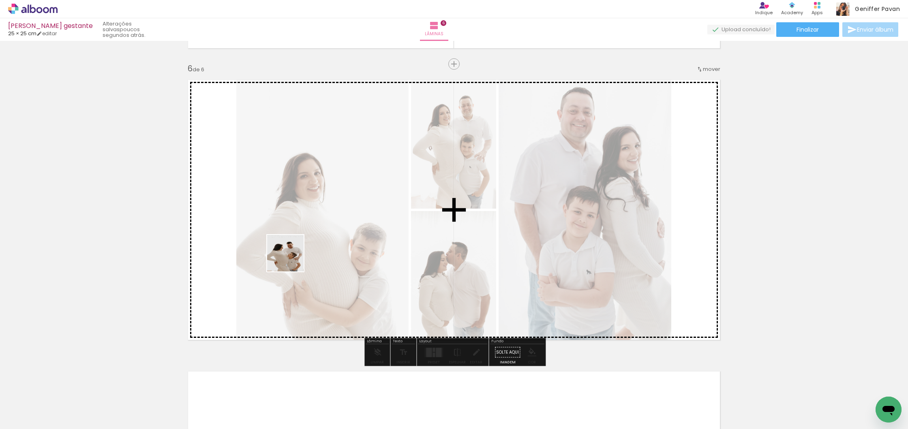
drag, startPoint x: 191, startPoint y: 400, endPoint x: 291, endPoint y: 259, distance: 172.3
click at [291, 259] on quentale-workspace at bounding box center [454, 214] width 908 height 429
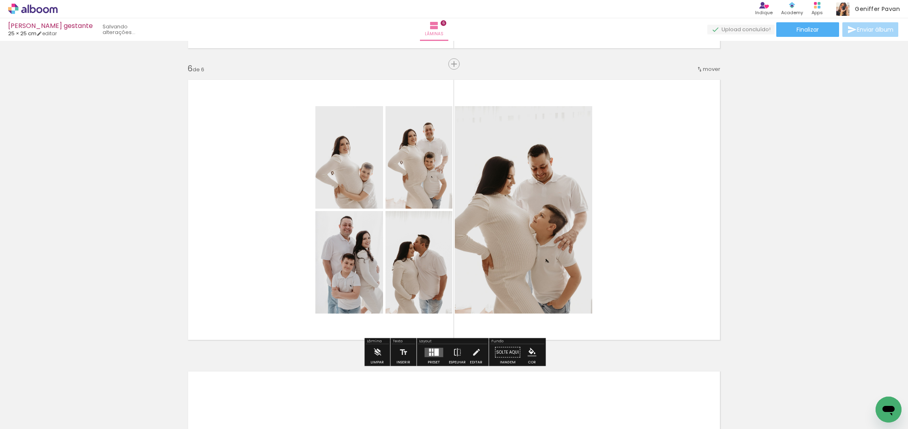
scroll to position [0, 15]
drag, startPoint x: 172, startPoint y: 397, endPoint x: 327, endPoint y: 257, distance: 208.3
click at [327, 257] on quentale-workspace at bounding box center [454, 214] width 908 height 429
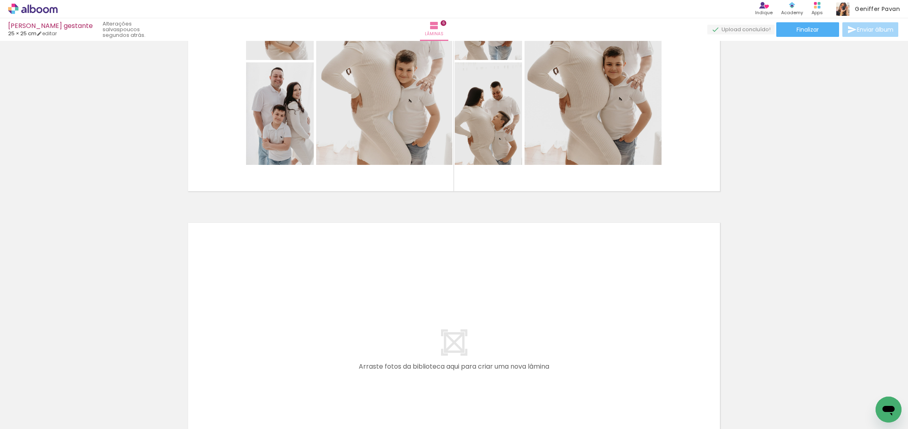
scroll to position [1598, 0]
click at [310, 316] on quentale-workspace at bounding box center [454, 214] width 908 height 429
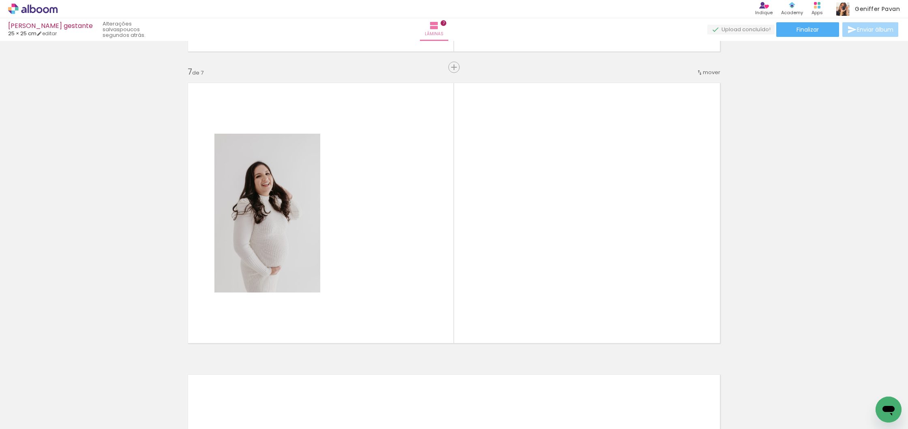
scroll to position [1741, 0]
drag, startPoint x: 138, startPoint y: 401, endPoint x: 277, endPoint y: 304, distance: 169.4
click at [277, 304] on quentale-workspace at bounding box center [454, 214] width 908 height 429
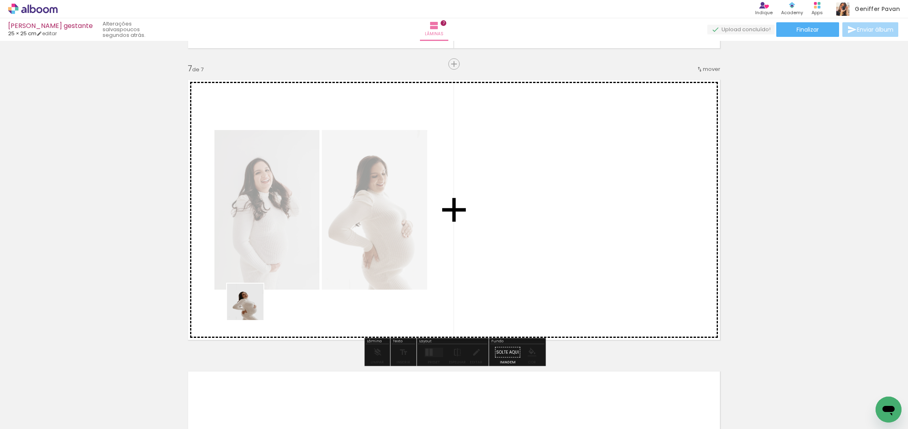
drag, startPoint x: 91, startPoint y: 399, endPoint x: 371, endPoint y: 274, distance: 307.1
click at [371, 274] on quentale-workspace at bounding box center [454, 214] width 908 height 429
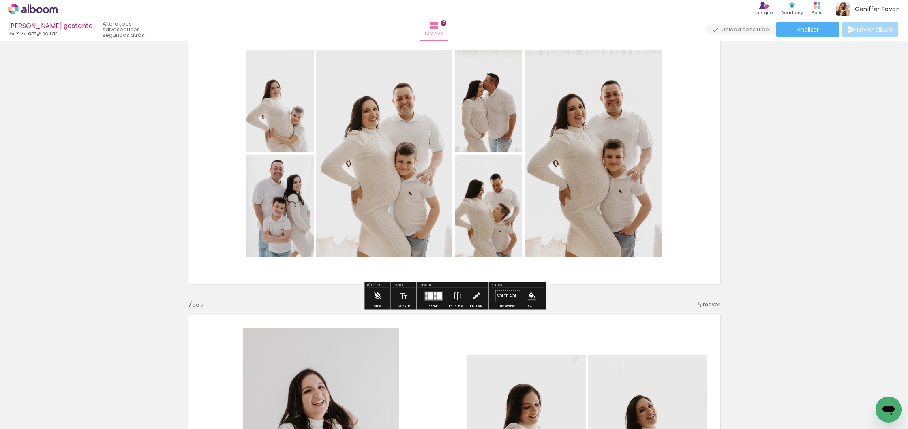
scroll to position [1506, 0]
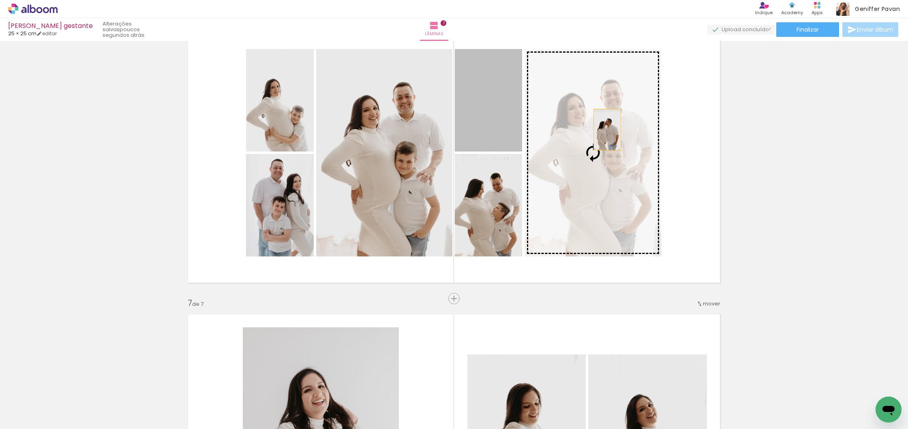
drag, startPoint x: 479, startPoint y: 103, endPoint x: 609, endPoint y: 130, distance: 131.9
click at [0, 0] on slot at bounding box center [0, 0] width 0 height 0
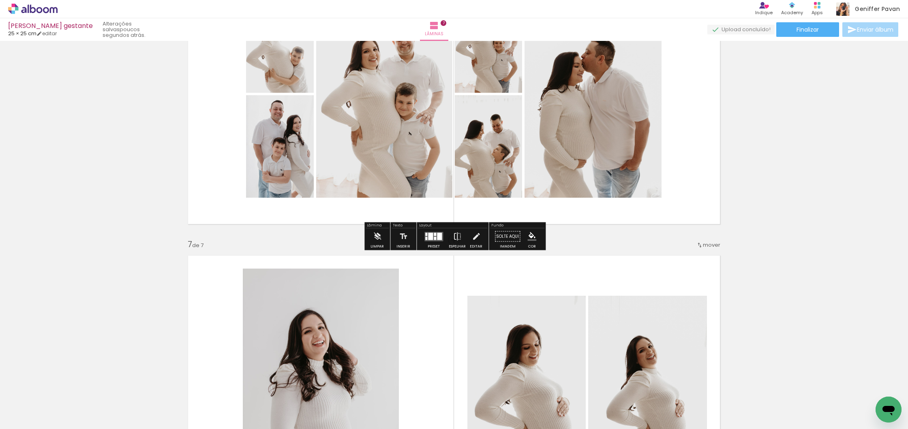
scroll to position [1576, 0]
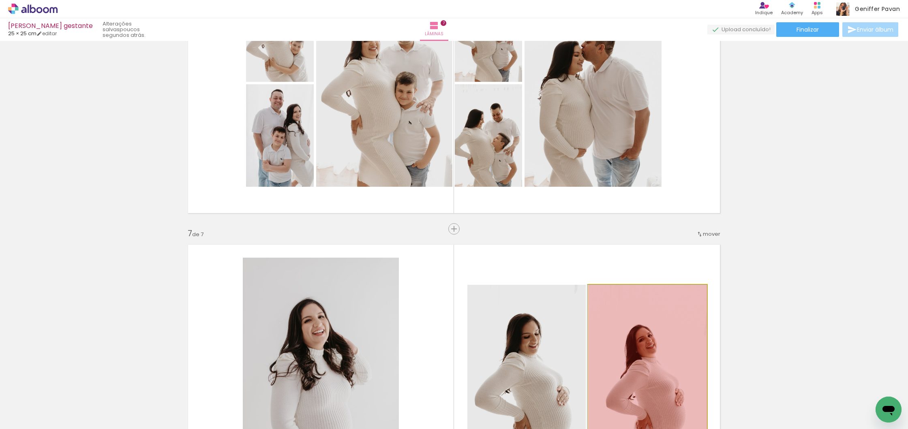
drag, startPoint x: 659, startPoint y: 344, endPoint x: 585, endPoint y: 413, distance: 100.6
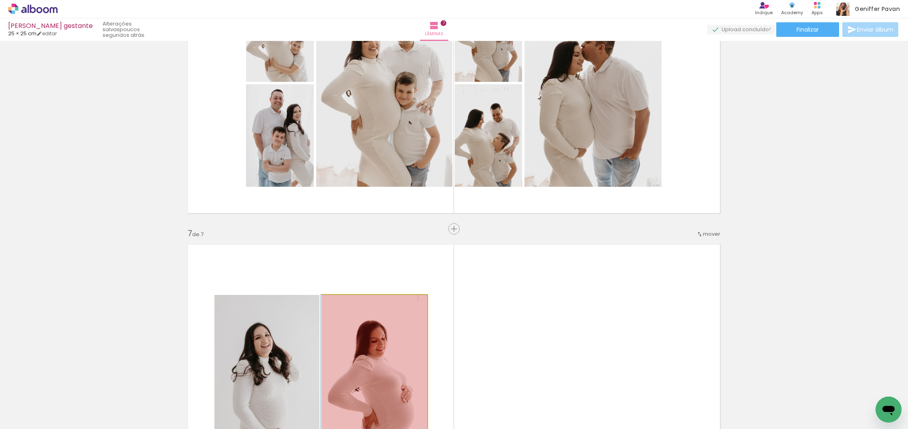
drag, startPoint x: 387, startPoint y: 336, endPoint x: 385, endPoint y: 426, distance: 90.0
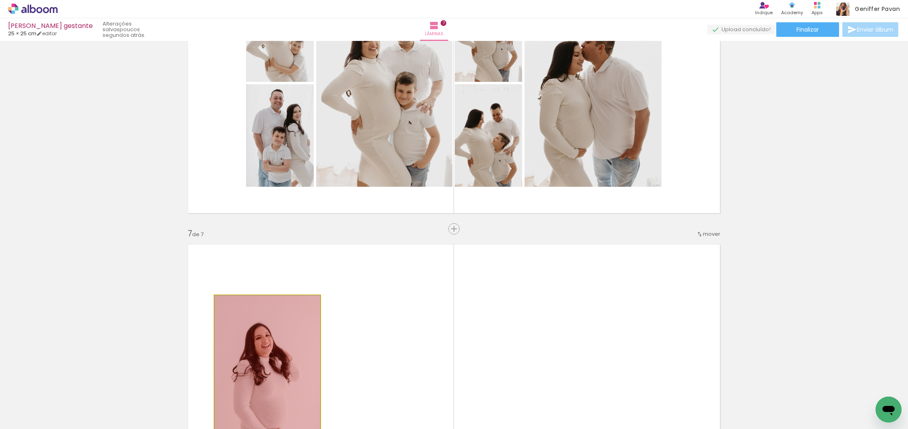
drag, startPoint x: 297, startPoint y: 352, endPoint x: 297, endPoint y: 409, distance: 57.1
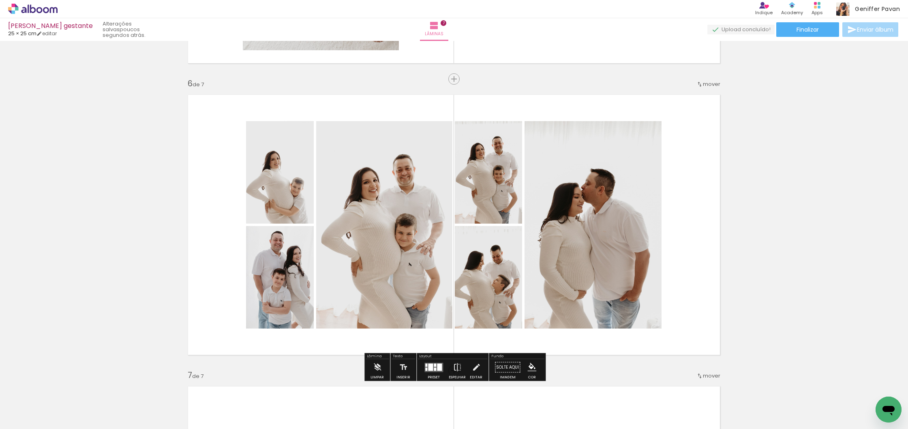
scroll to position [1432, 0]
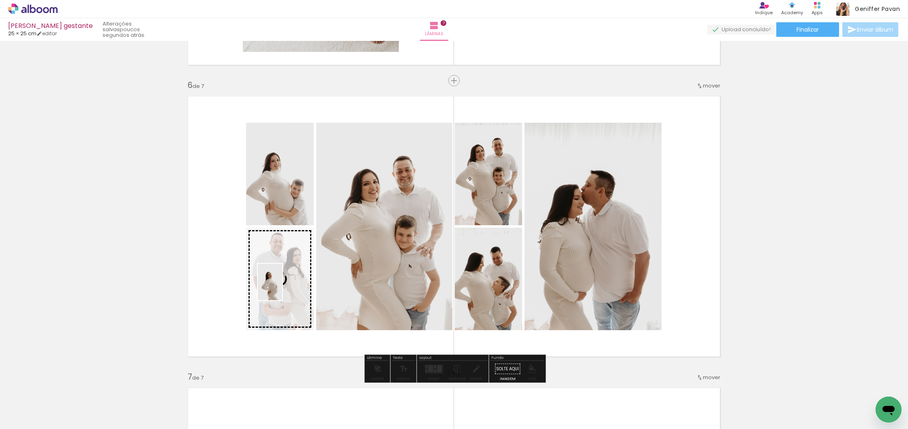
drag, startPoint x: 88, startPoint y: 400, endPoint x: 282, endPoint y: 288, distance: 224.3
click at [282, 288] on quentale-workspace at bounding box center [454, 214] width 908 height 429
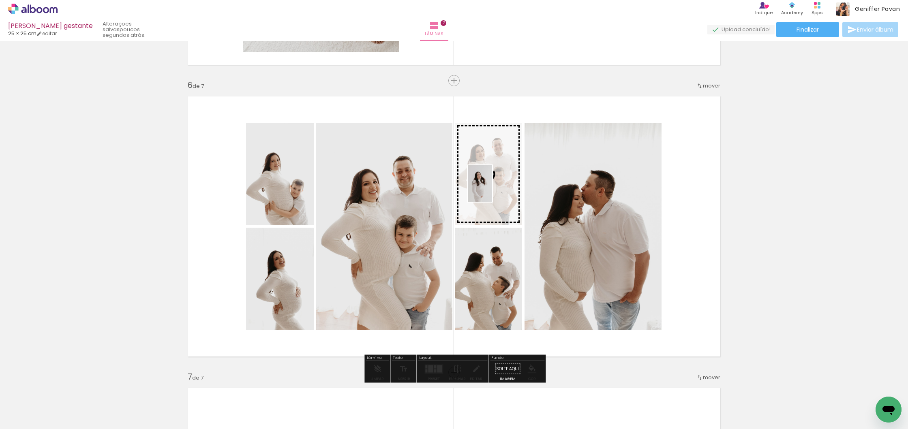
drag, startPoint x: 127, startPoint y: 404, endPoint x: 492, endPoint y: 190, distance: 423.1
click at [492, 190] on quentale-workspace at bounding box center [454, 214] width 908 height 429
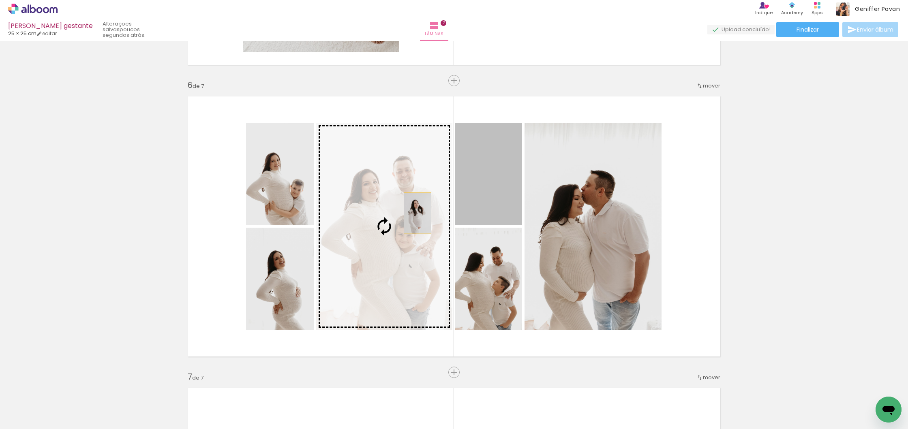
drag, startPoint x: 492, startPoint y: 184, endPoint x: 417, endPoint y: 213, distance: 80.1
click at [0, 0] on slot at bounding box center [0, 0] width 0 height 0
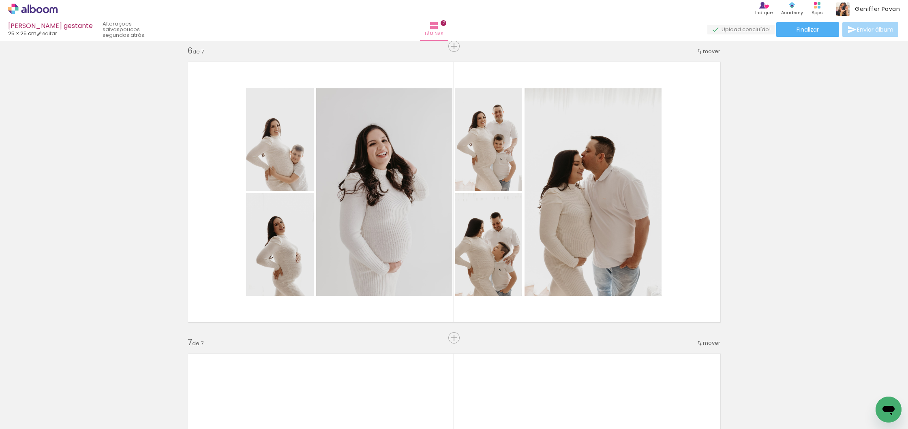
scroll to position [1480, 0]
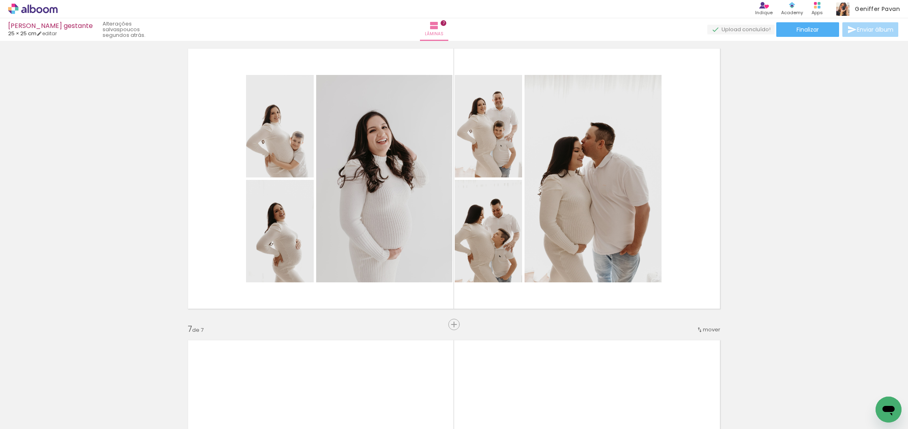
click at [65, 385] on iron-icon at bounding box center [63, 385] width 9 height 9
click at [66, 386] on iron-icon at bounding box center [63, 385] width 9 height 9
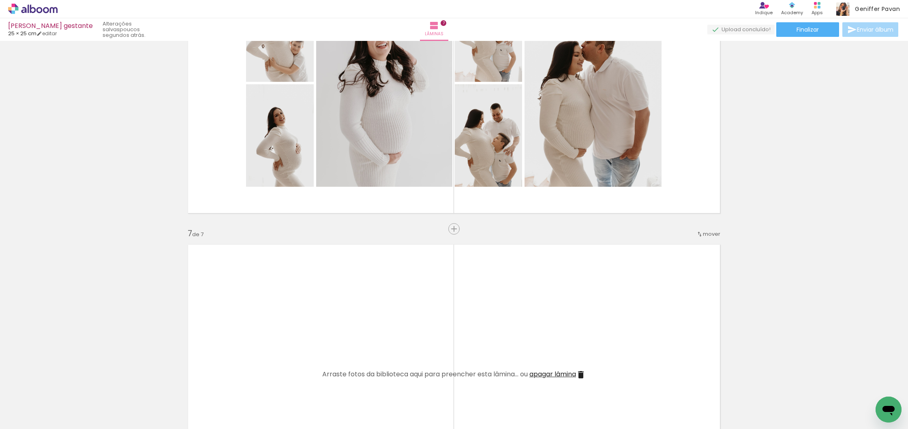
scroll to position [1581, 0]
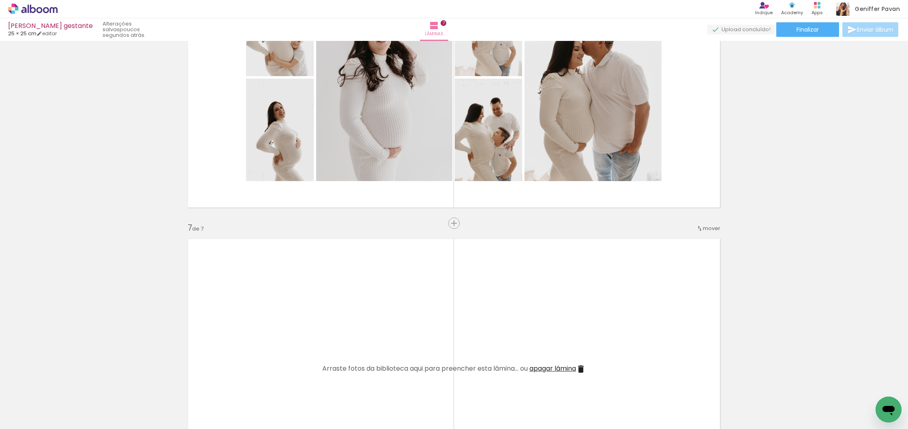
click at [68, 388] on iron-icon at bounding box center [63, 385] width 9 height 9
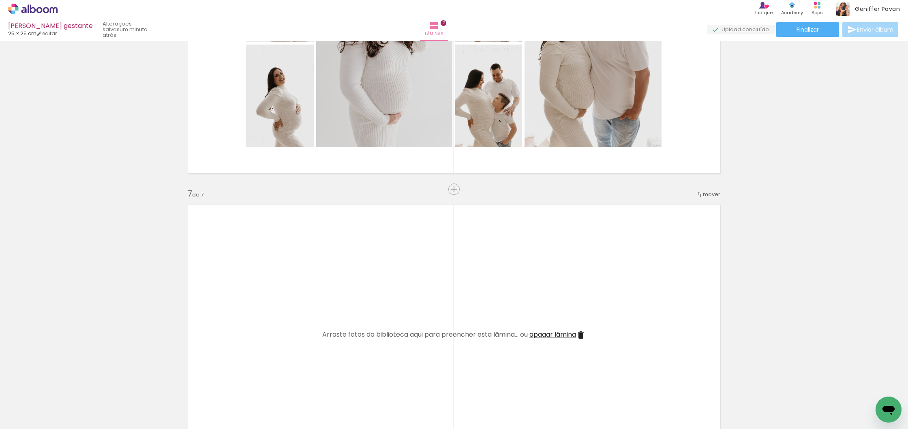
scroll to position [1618, 0]
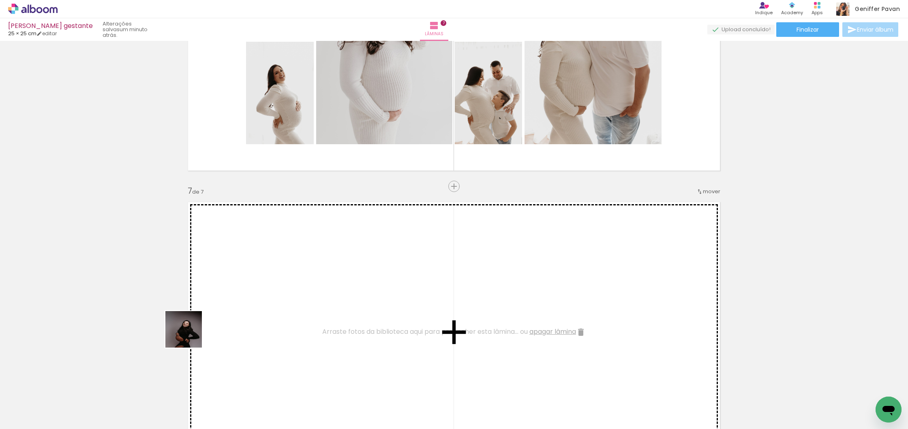
drag, startPoint x: 99, startPoint y: 392, endPoint x: 212, endPoint y: 327, distance: 130.3
click at [212, 327] on quentale-workspace at bounding box center [454, 214] width 908 height 429
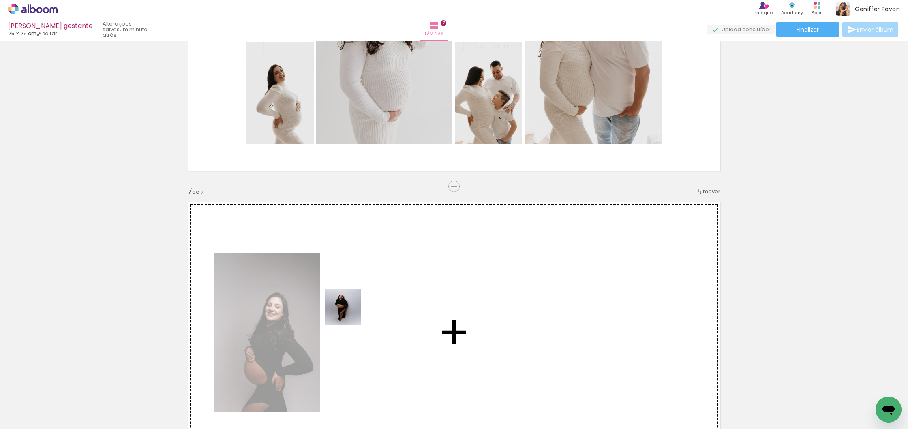
click at [349, 312] on quentale-workspace at bounding box center [454, 214] width 908 height 429
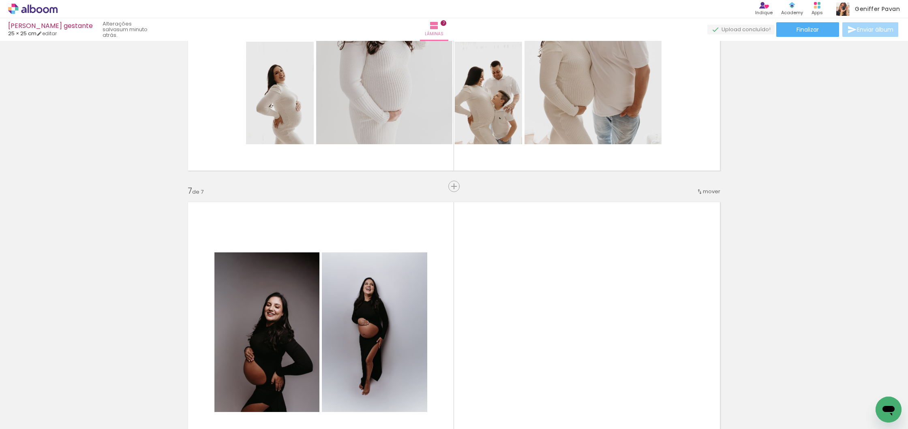
drag, startPoint x: 305, startPoint y: 406, endPoint x: 358, endPoint y: 307, distance: 112.2
click at [358, 307] on quentale-workspace at bounding box center [454, 214] width 908 height 429
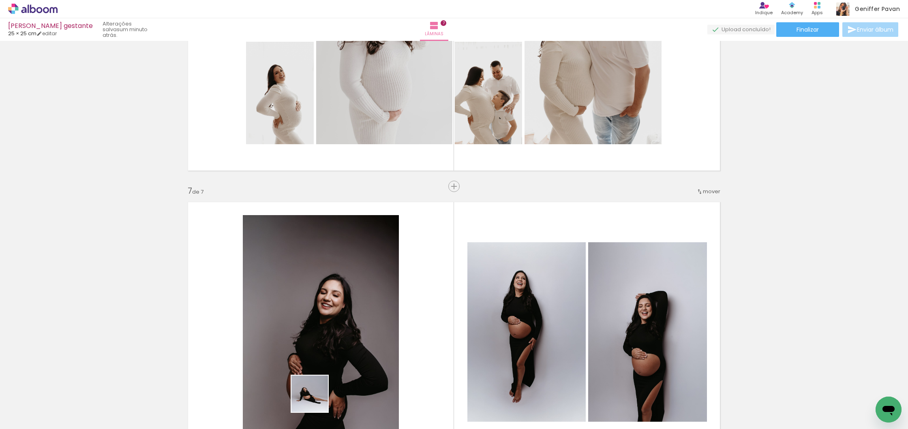
drag, startPoint x: 314, startPoint y: 403, endPoint x: 406, endPoint y: 288, distance: 147.3
click at [397, 276] on quentale-workspace at bounding box center [454, 214] width 908 height 429
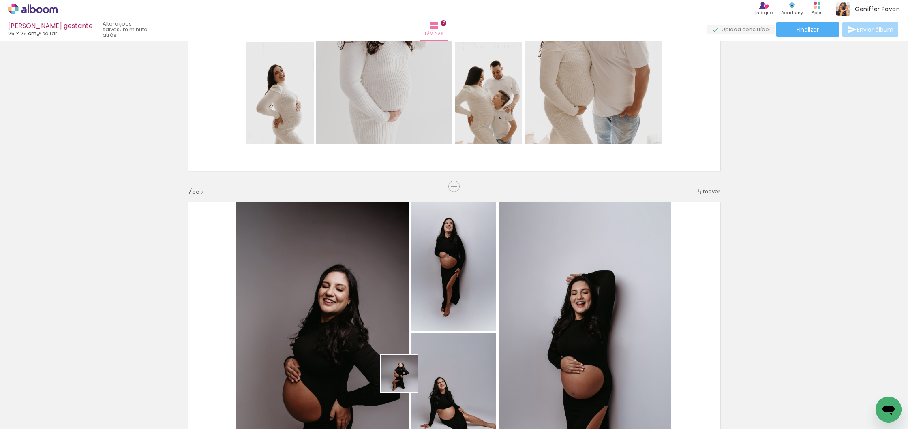
drag, startPoint x: 400, startPoint y: 397, endPoint x: 436, endPoint y: 294, distance: 109.6
click at [436, 294] on quentale-workspace at bounding box center [454, 214] width 908 height 429
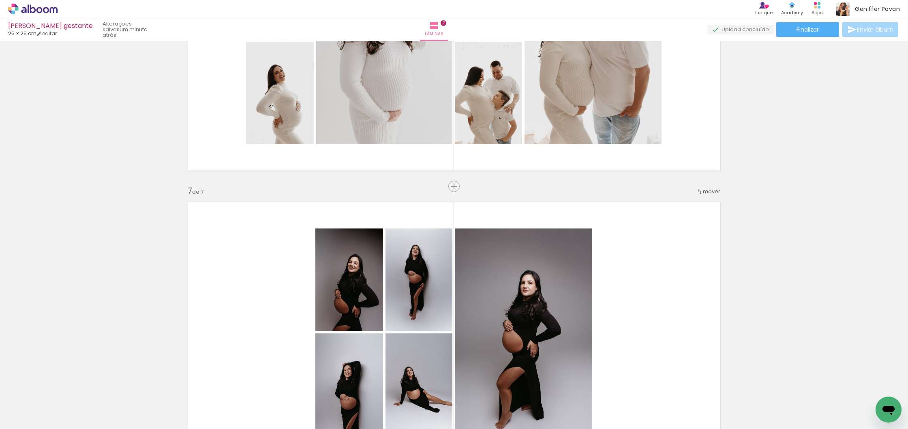
drag, startPoint x: 410, startPoint y: 409, endPoint x: 470, endPoint y: 353, distance: 82.0
click at [472, 329] on quentale-workspace at bounding box center [454, 214] width 908 height 429
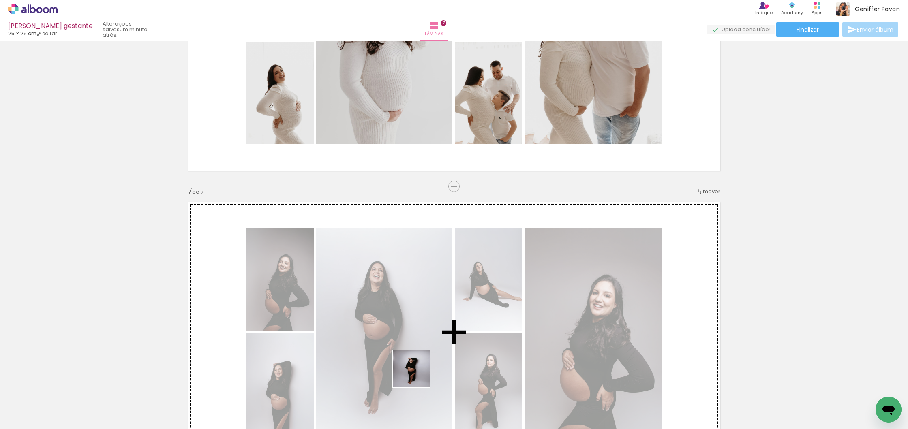
drag, startPoint x: 401, startPoint y: 400, endPoint x: 499, endPoint y: 321, distance: 126.2
click at [454, 330] on quentale-workspace at bounding box center [454, 214] width 908 height 429
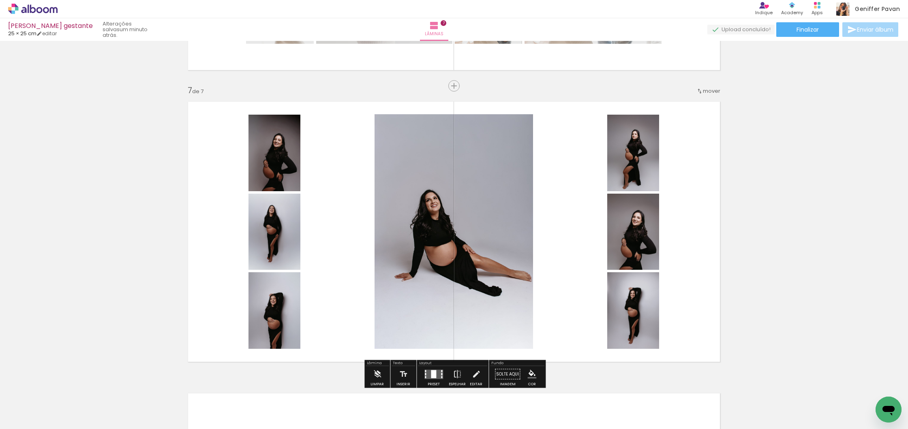
scroll to position [1720, 0]
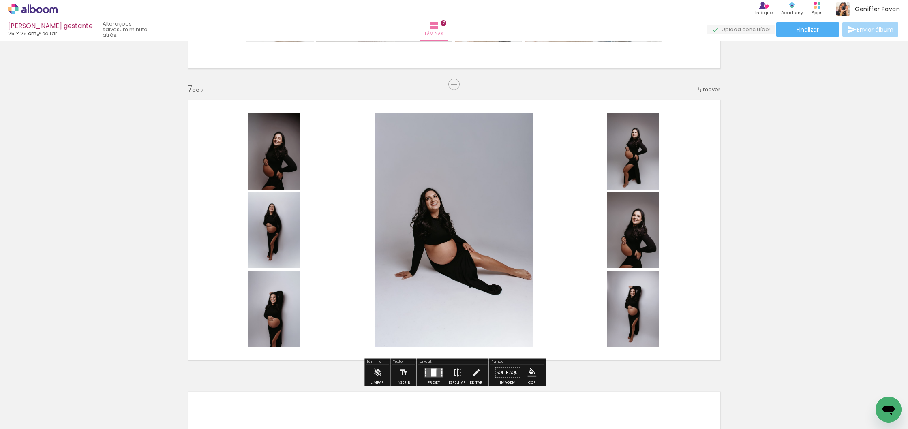
click at [434, 369] on div at bounding box center [433, 372] width 5 height 8
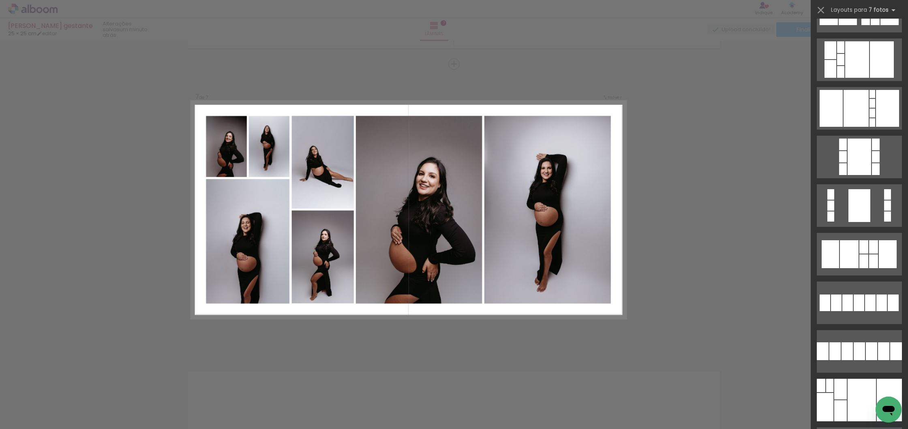
scroll to position [359, 0]
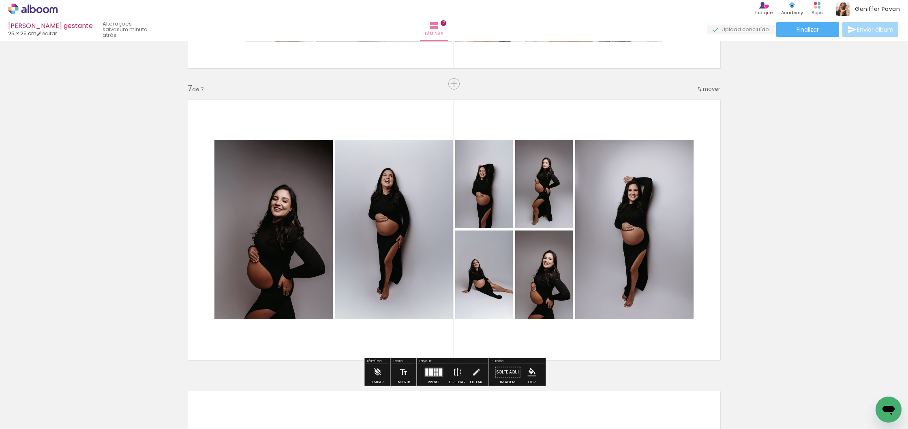
scroll to position [1739, 0]
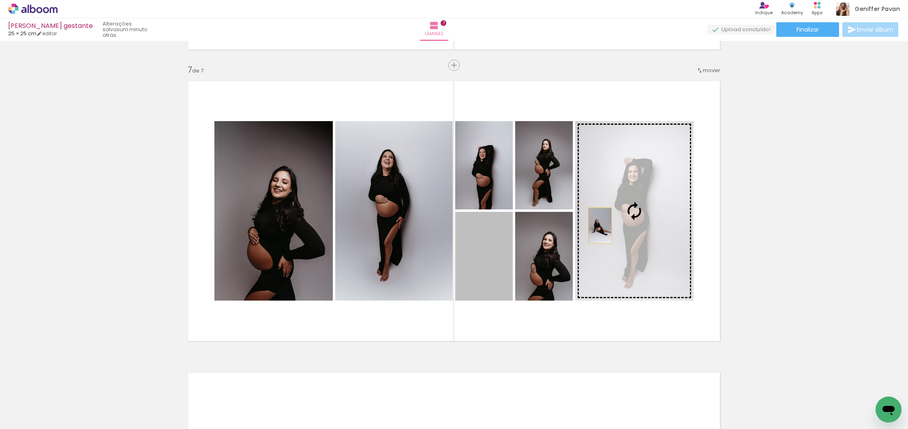
drag, startPoint x: 485, startPoint y: 268, endPoint x: 600, endPoint y: 225, distance: 123.6
click at [0, 0] on slot at bounding box center [0, 0] width 0 height 0
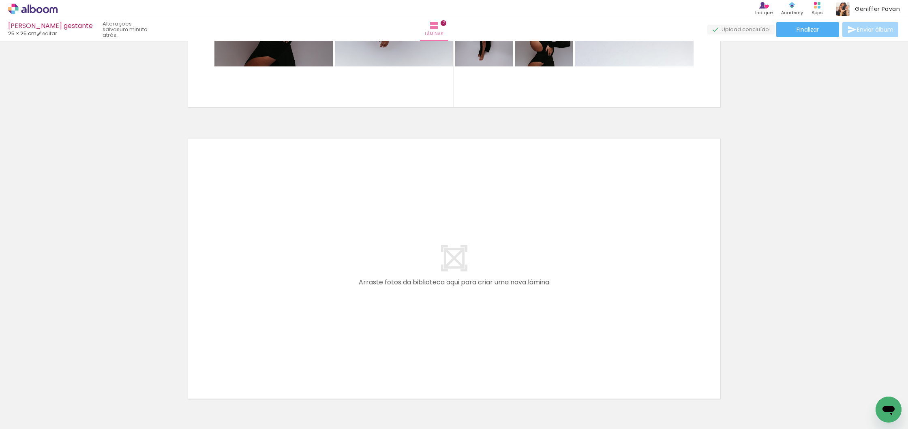
scroll to position [1990, 0]
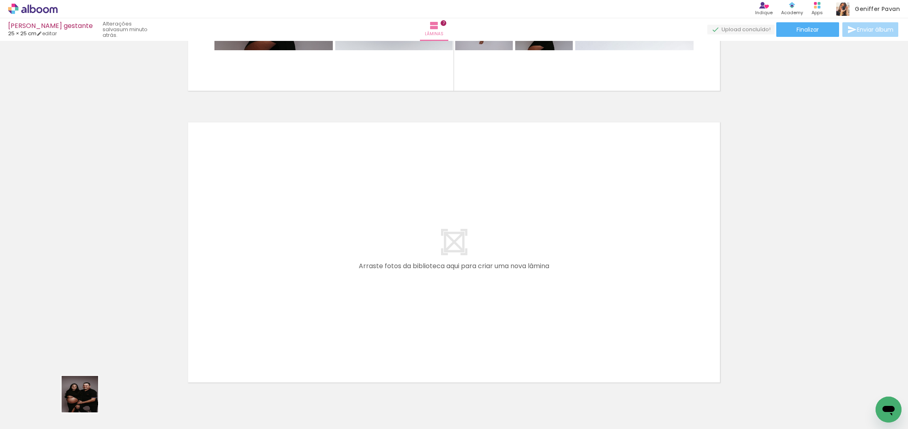
drag, startPoint x: 83, startPoint y: 403, endPoint x: 279, endPoint y: 267, distance: 238.7
click at [279, 267] on quentale-workspace at bounding box center [454, 214] width 908 height 429
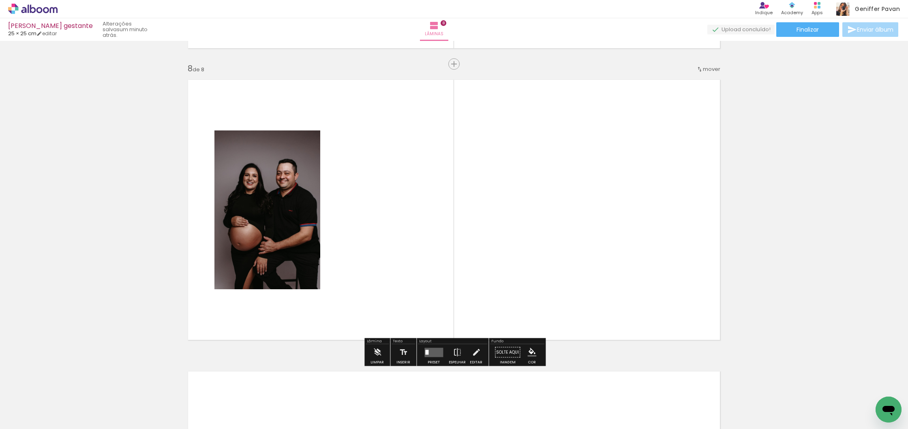
scroll to position [0, 0]
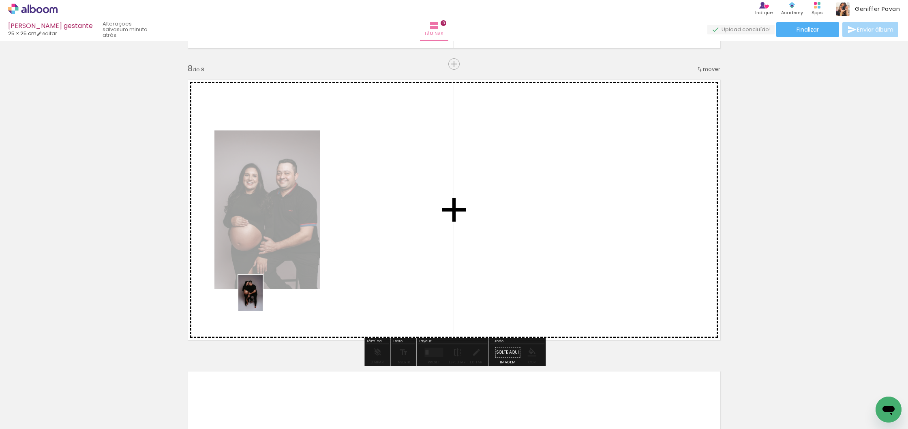
drag, startPoint x: 91, startPoint y: 387, endPoint x: 266, endPoint y: 297, distance: 196.4
click at [266, 297] on quentale-workspace at bounding box center [454, 214] width 908 height 429
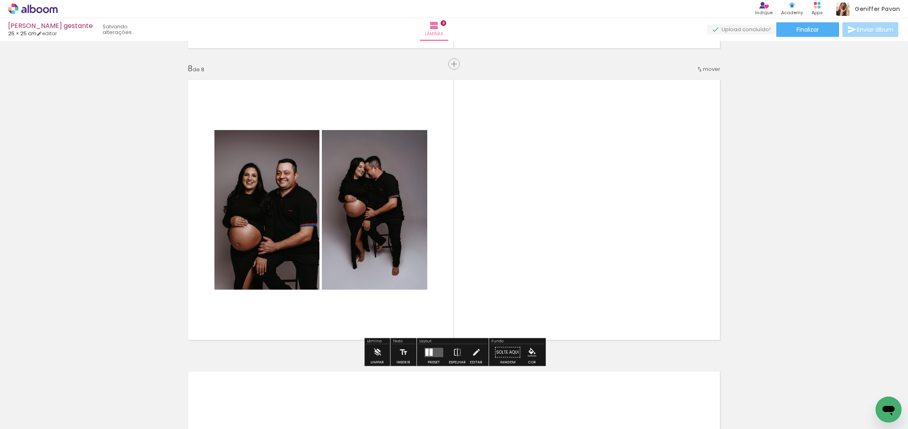
scroll to position [2035, 0]
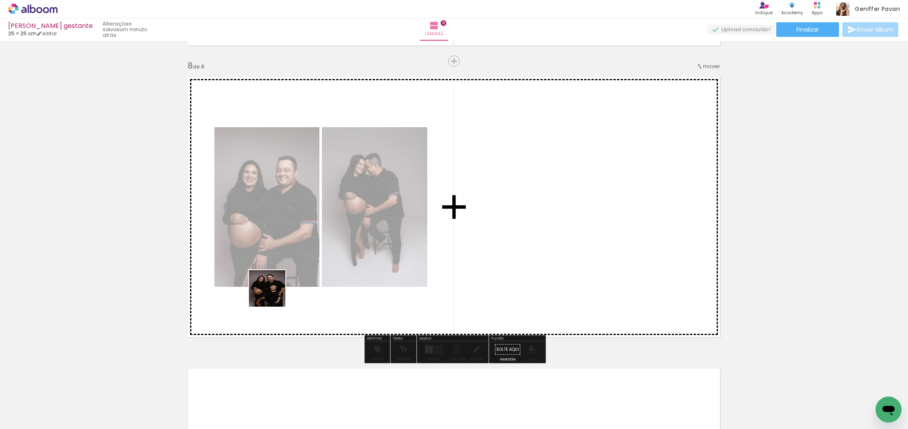
drag, startPoint x: 81, startPoint y: 407, endPoint x: 280, endPoint y: 291, distance: 230.6
click at [280, 291] on quentale-workspace at bounding box center [454, 214] width 908 height 429
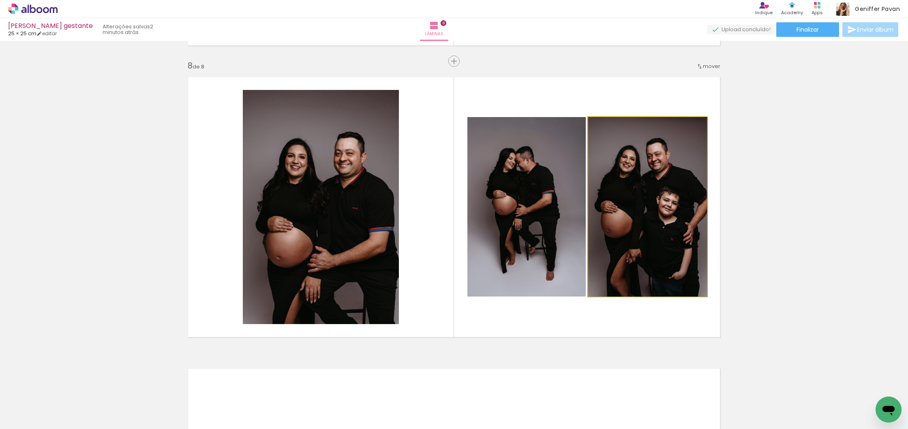
scroll to position [0, 0]
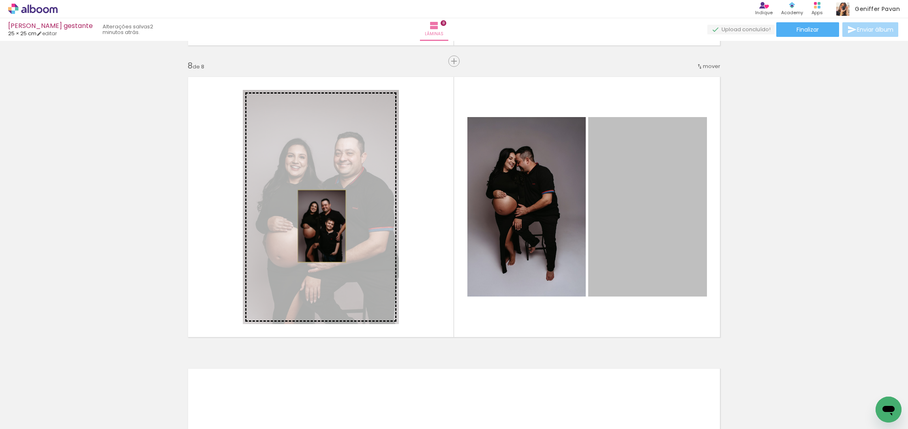
drag, startPoint x: 691, startPoint y: 214, endPoint x: 321, endPoint y: 226, distance: 370.1
click at [0, 0] on slot at bounding box center [0, 0] width 0 height 0
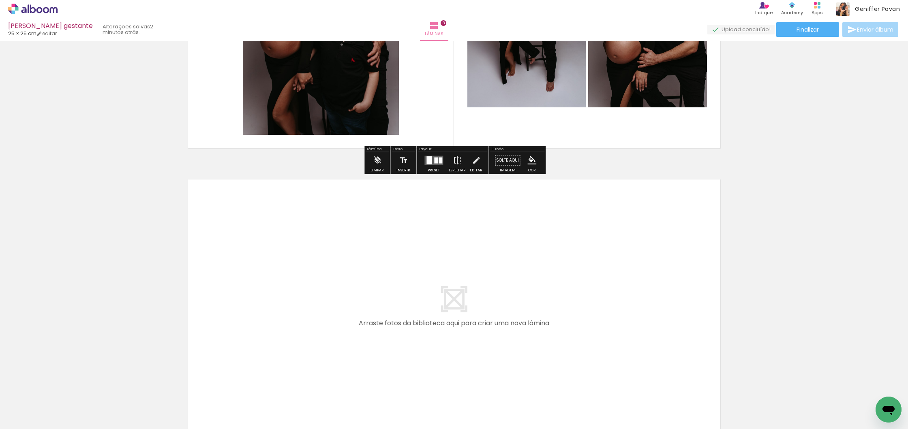
scroll to position [2234, 0]
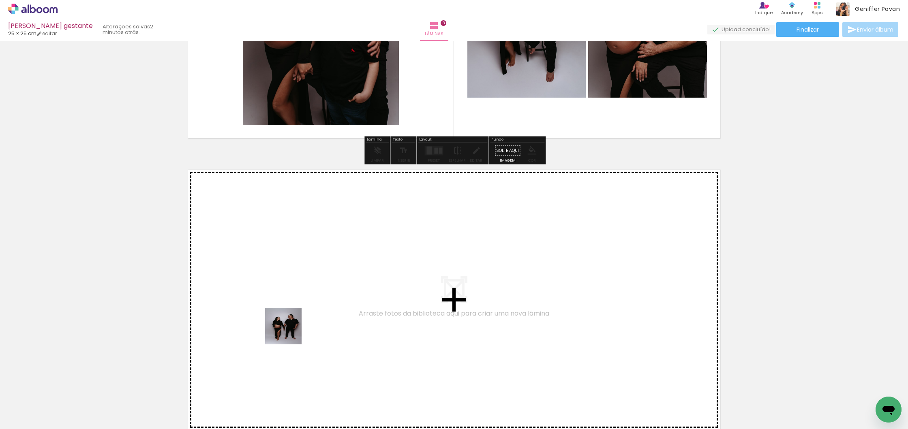
drag, startPoint x: 82, startPoint y: 402, endPoint x: 290, endPoint y: 332, distance: 219.1
click at [290, 332] on quentale-workspace at bounding box center [454, 214] width 908 height 429
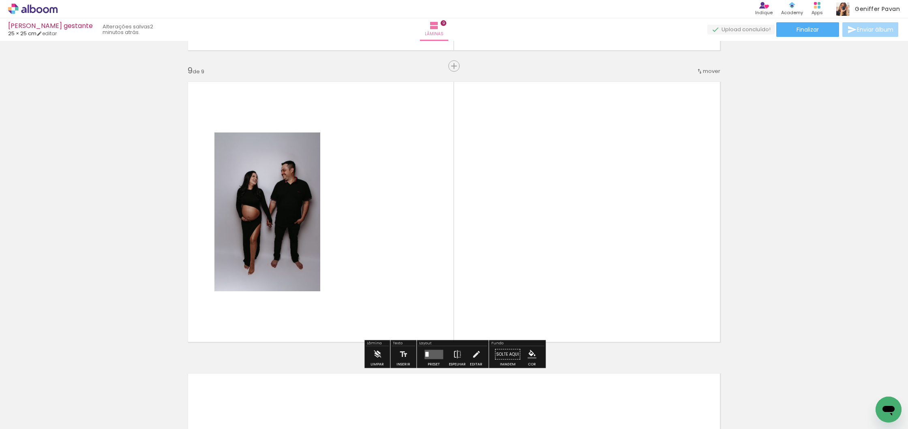
scroll to position [2324, 0]
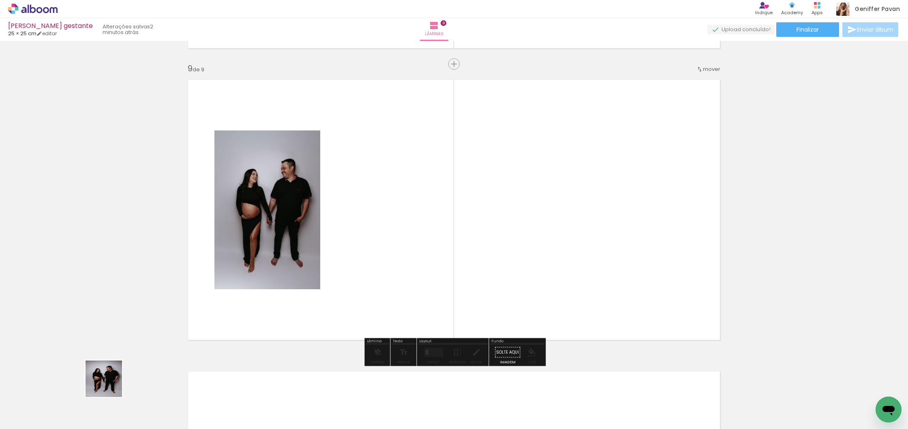
drag, startPoint x: 83, startPoint y: 404, endPoint x: 356, endPoint y: 240, distance: 317.9
click at [356, 240] on quentale-workspace at bounding box center [454, 214] width 908 height 429
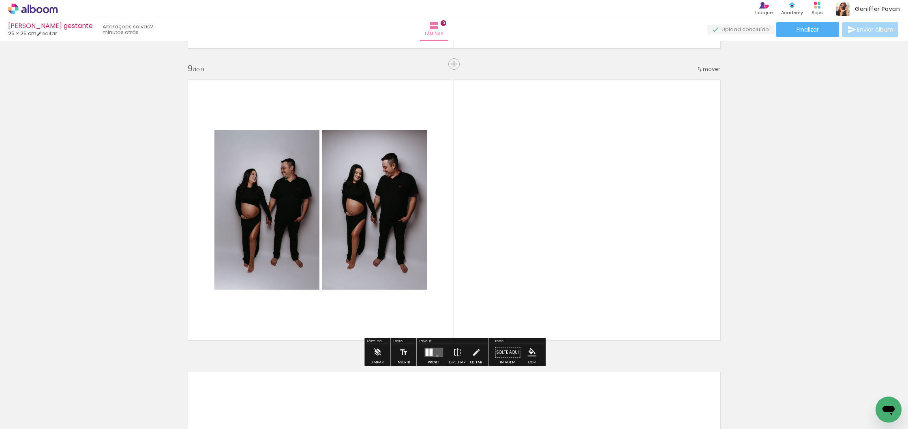
click at [435, 356] on quentale-layouter at bounding box center [433, 352] width 19 height 9
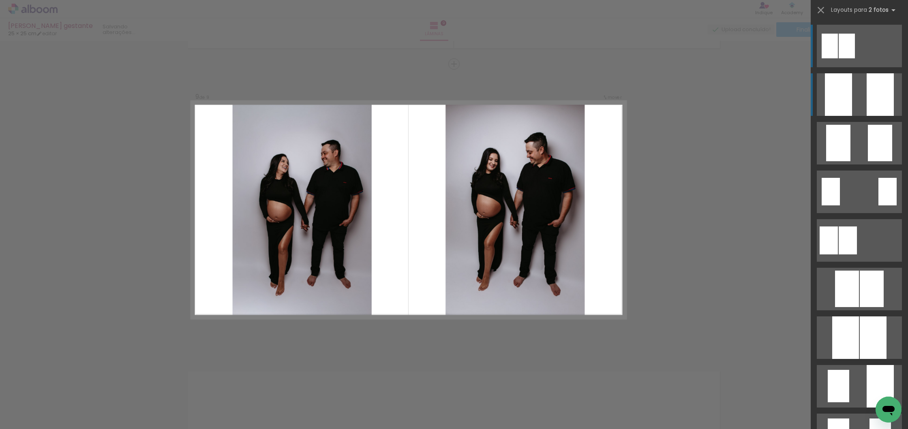
scroll to position [0, 0]
click at [875, 96] on div at bounding box center [879, 94] width 27 height 43
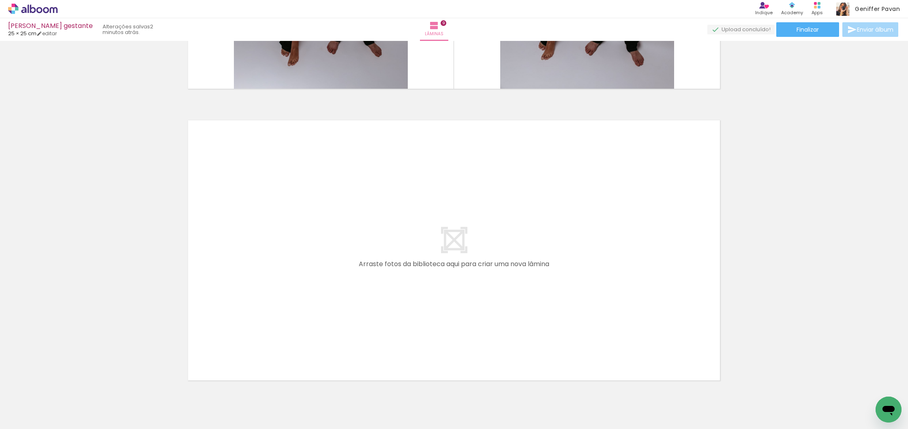
scroll to position [2602, 0]
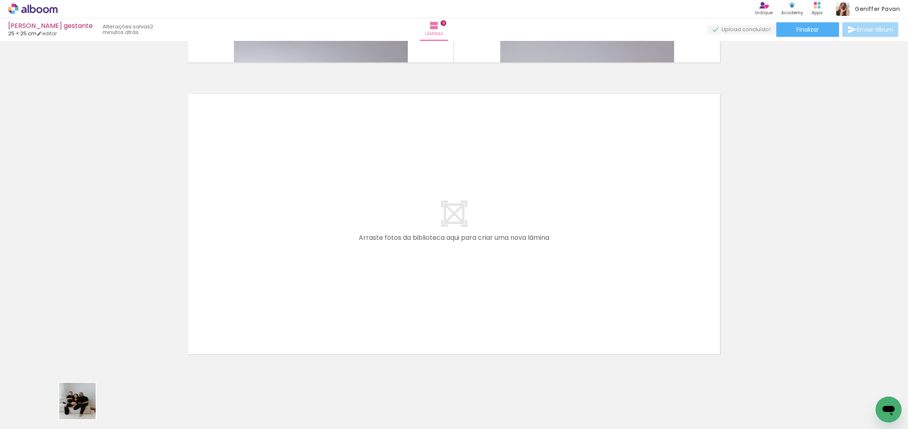
click at [268, 278] on quentale-workspace at bounding box center [454, 214] width 908 height 429
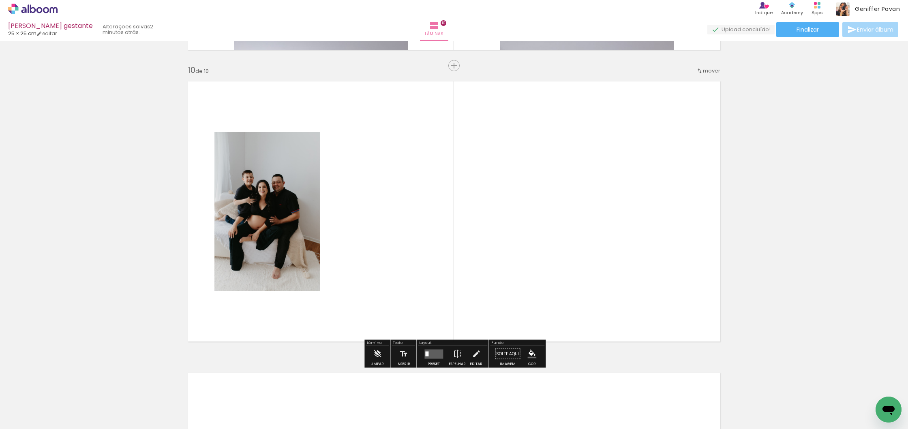
scroll to position [2616, 0]
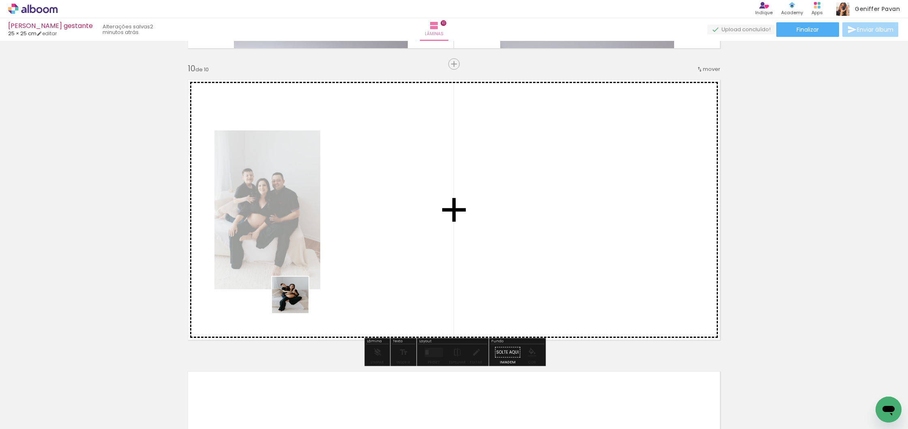
drag, startPoint x: 84, startPoint y: 395, endPoint x: 298, endPoint y: 300, distance: 234.0
click at [298, 300] on quentale-workspace at bounding box center [454, 214] width 908 height 429
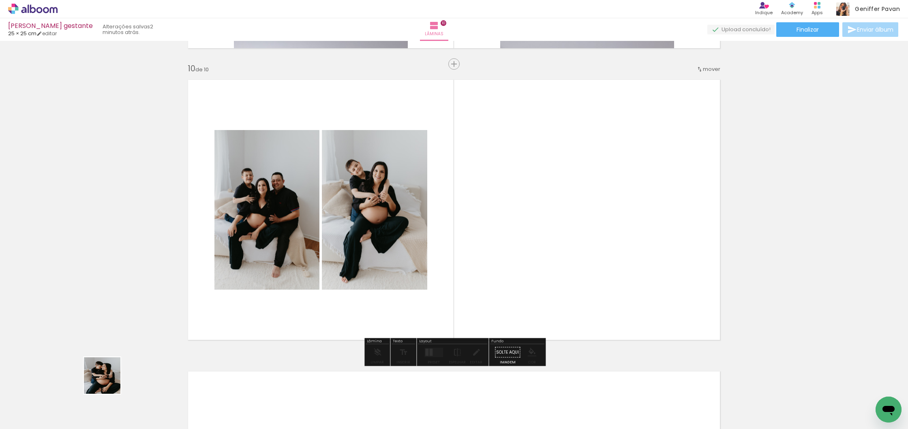
drag, startPoint x: 86, startPoint y: 397, endPoint x: 355, endPoint y: 280, distance: 293.8
click at [355, 280] on quentale-workspace at bounding box center [454, 214] width 908 height 429
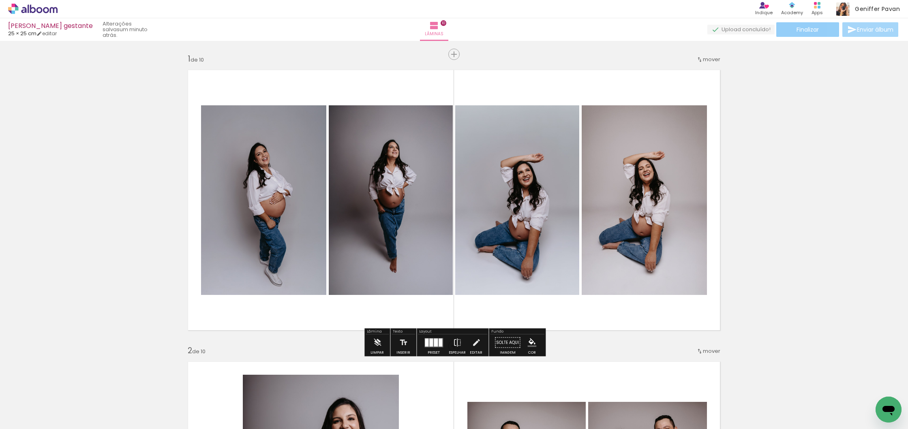
click at [806, 29] on span "Finalizar" at bounding box center [807, 30] width 22 height 6
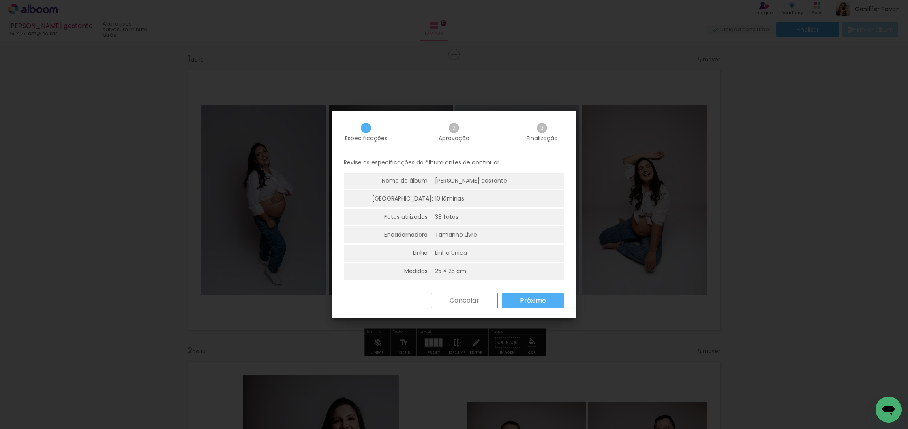
click at [0, 0] on slot "Próximo" at bounding box center [0, 0] width 0 height 0
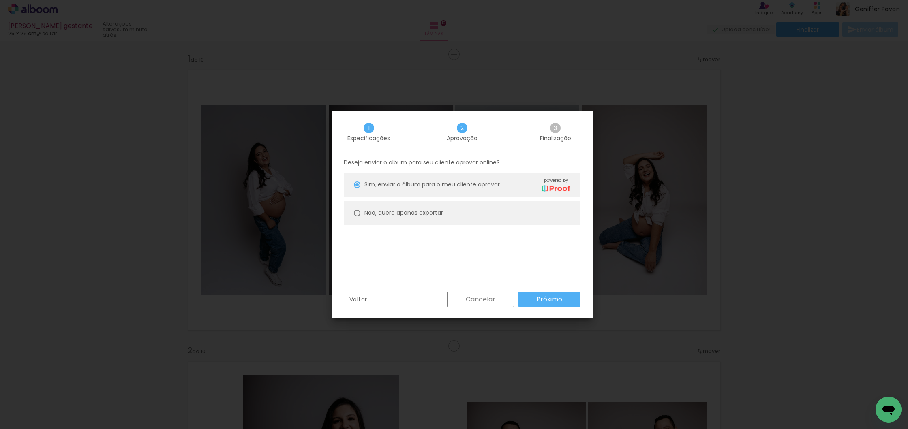
click at [0, 0] on slot "Não, quero apenas exportar" at bounding box center [0, 0] width 0 height 0
type paper-radio-button "on"
click at [564, 301] on paper-button "Próximo" at bounding box center [549, 299] width 62 height 15
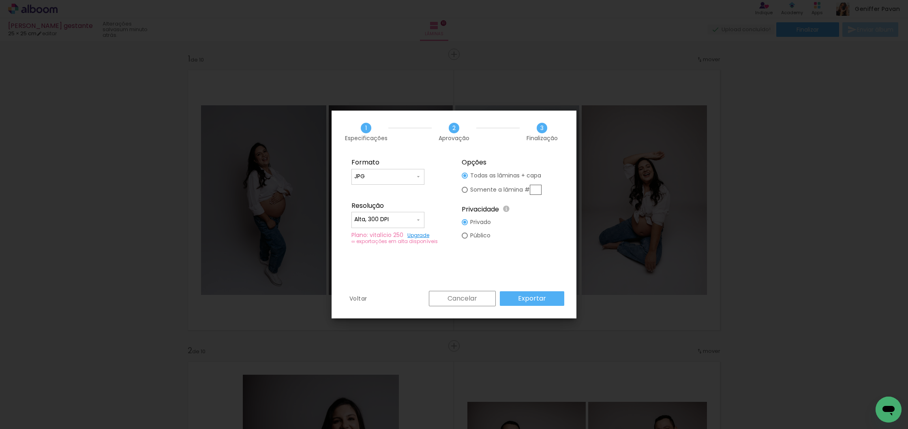
drag, startPoint x: 558, startPoint y: 301, endPoint x: 556, endPoint y: 294, distance: 7.1
click at [558, 301] on paper-button "Exportar" at bounding box center [532, 298] width 64 height 15
